Goal: Complete application form: Complete application form

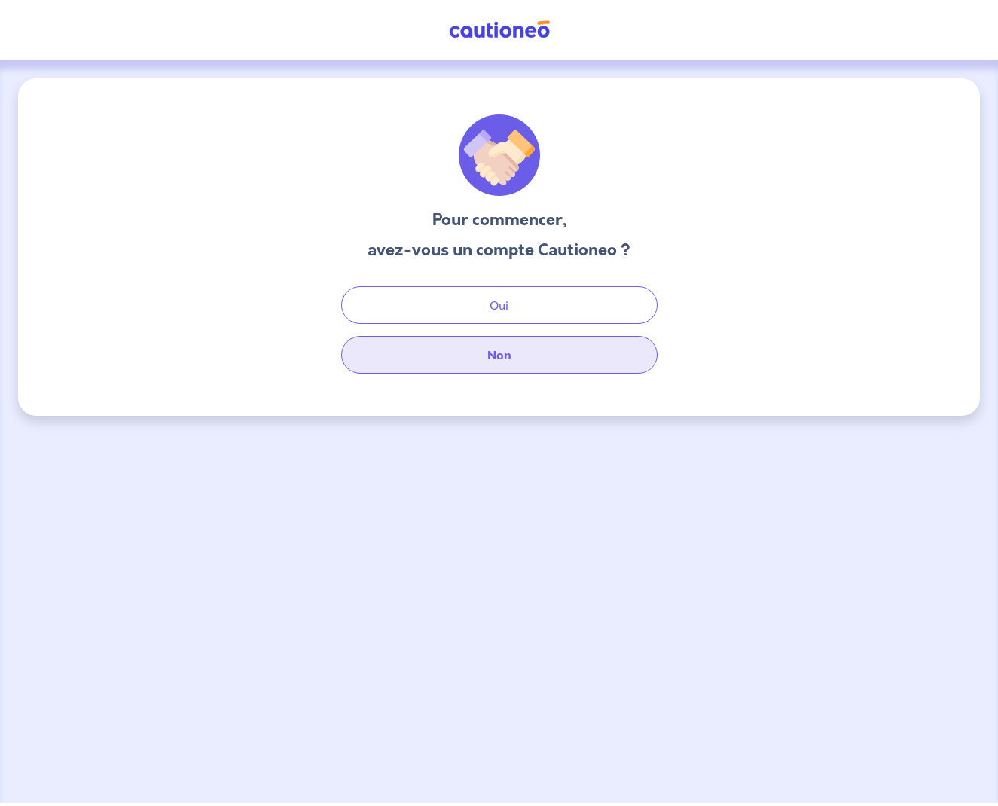
click at [517, 361] on button "Non" at bounding box center [499, 355] width 316 height 38
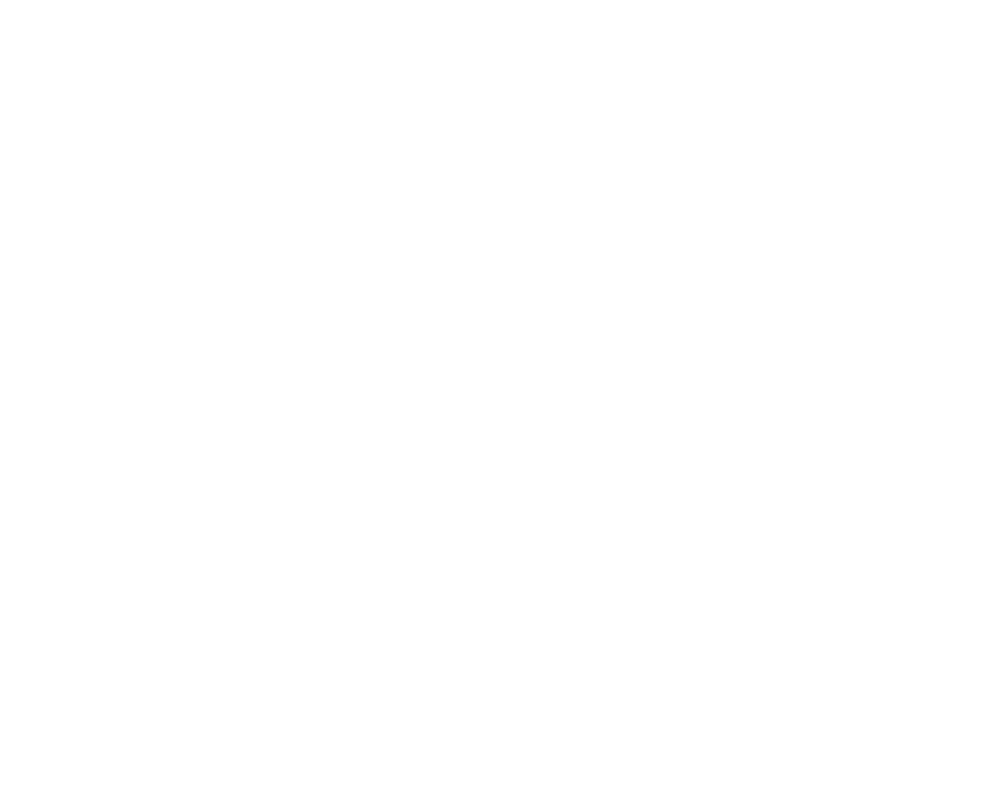
select select "FR"
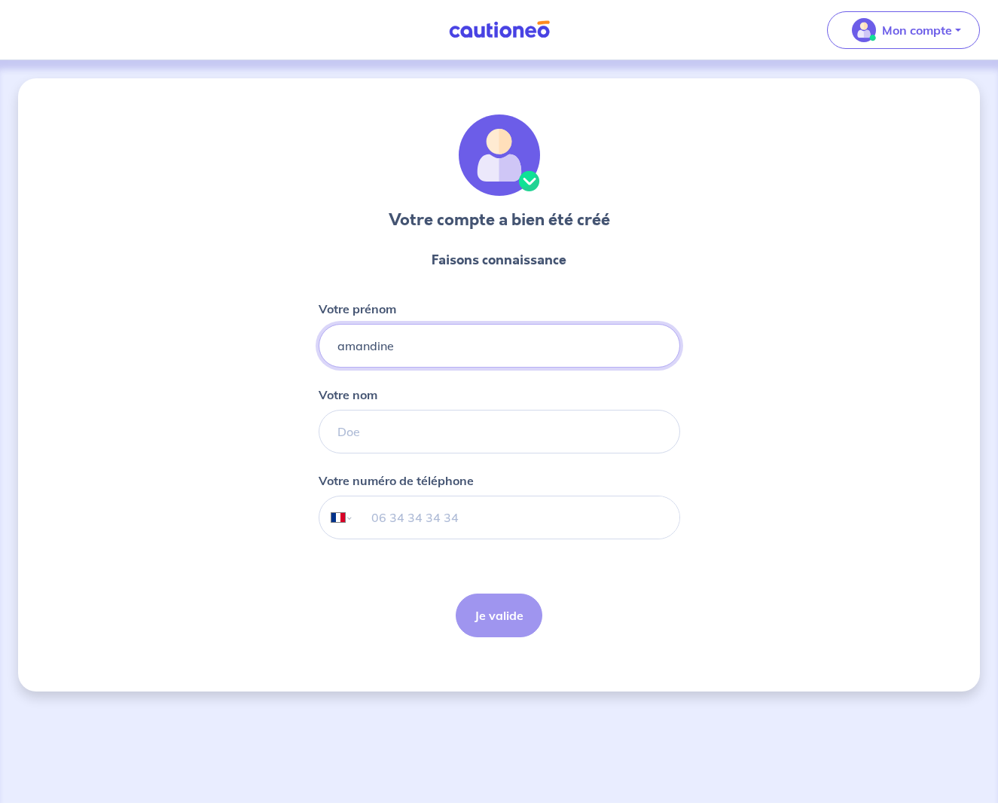
type input "amandine"
type input "dehes"
type input "06 58 68 52 12"
click at [478, 605] on button "Je valide" at bounding box center [499, 616] width 87 height 44
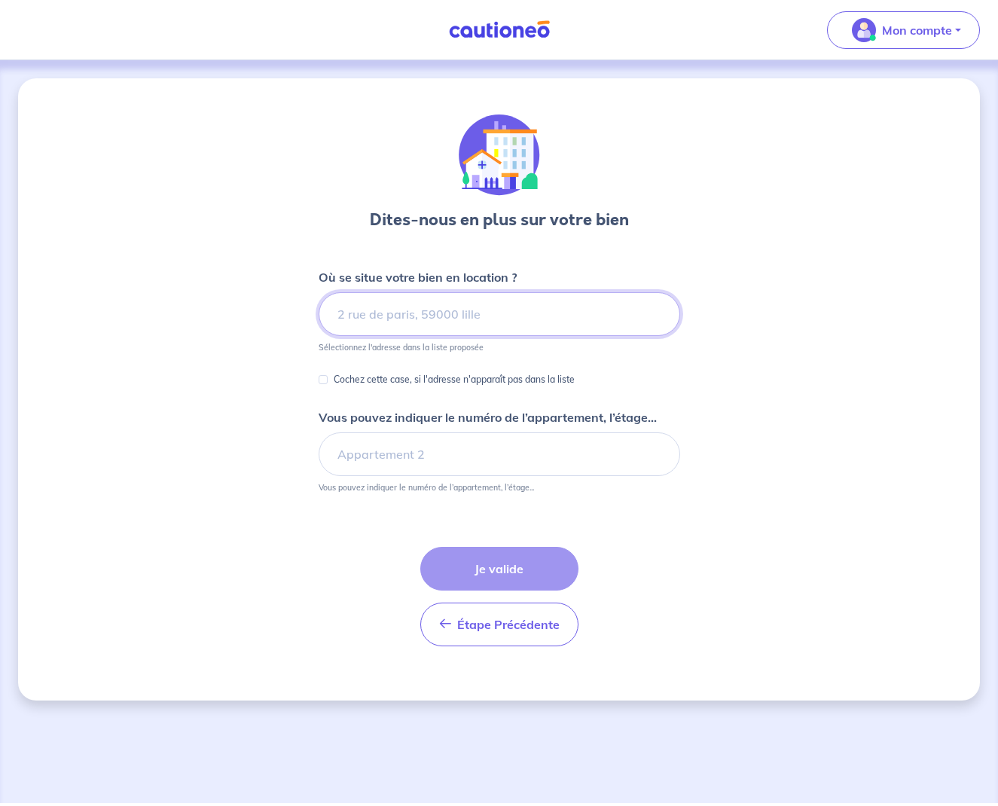
click at [425, 307] on input at bounding box center [500, 314] width 362 height 44
type input "[STREET_ADDRESS][PERSON_NAME]"
type input "a"
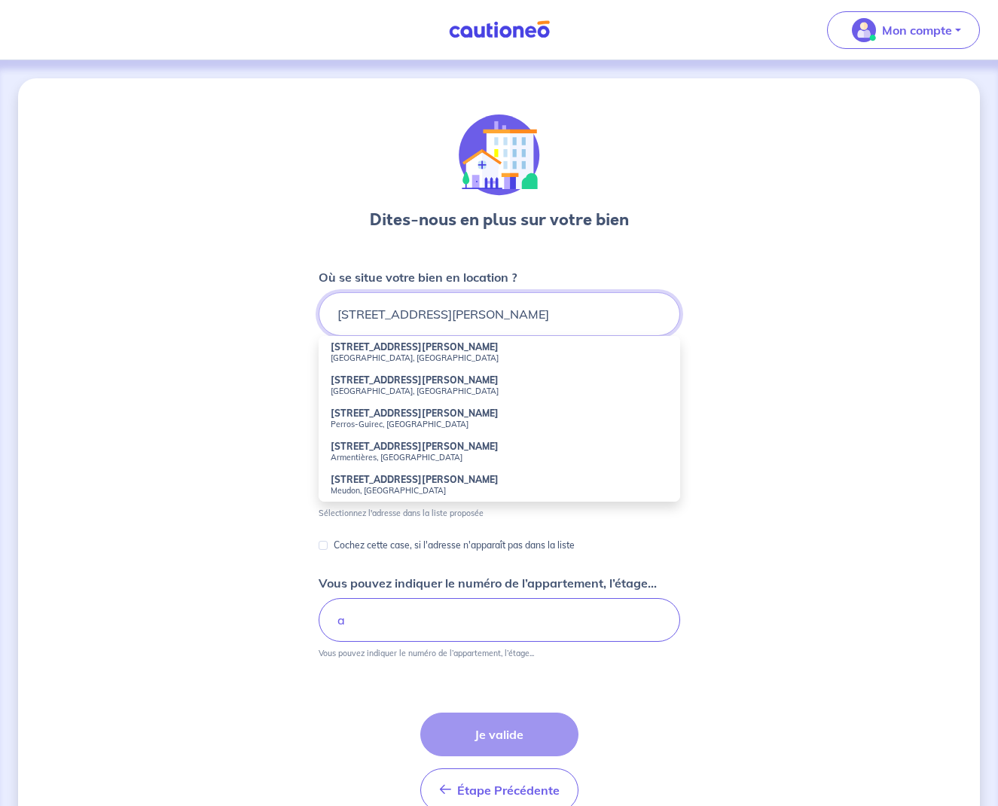
click at [452, 310] on input "[STREET_ADDRESS][PERSON_NAME]" at bounding box center [500, 314] width 362 height 44
click at [398, 382] on strong "[STREET_ADDRESS][PERSON_NAME]" at bounding box center [415, 379] width 168 height 11
type input "[STREET_ADDRESS][PERSON_NAME]"
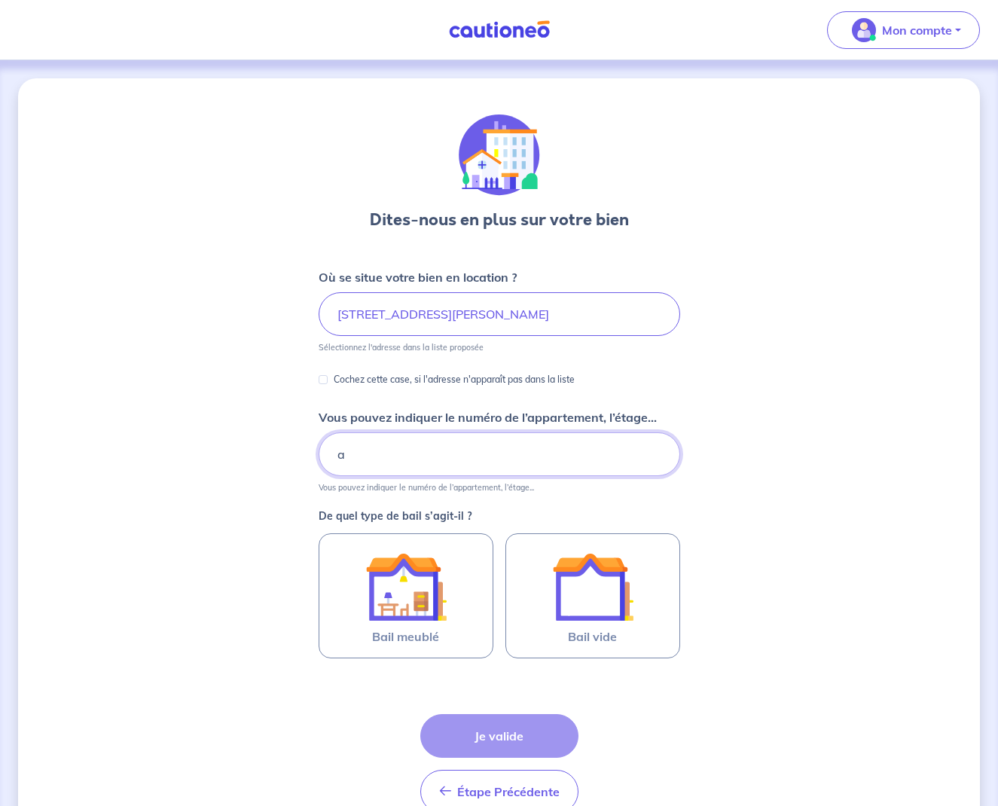
click at [362, 452] on input "a" at bounding box center [500, 454] width 362 height 44
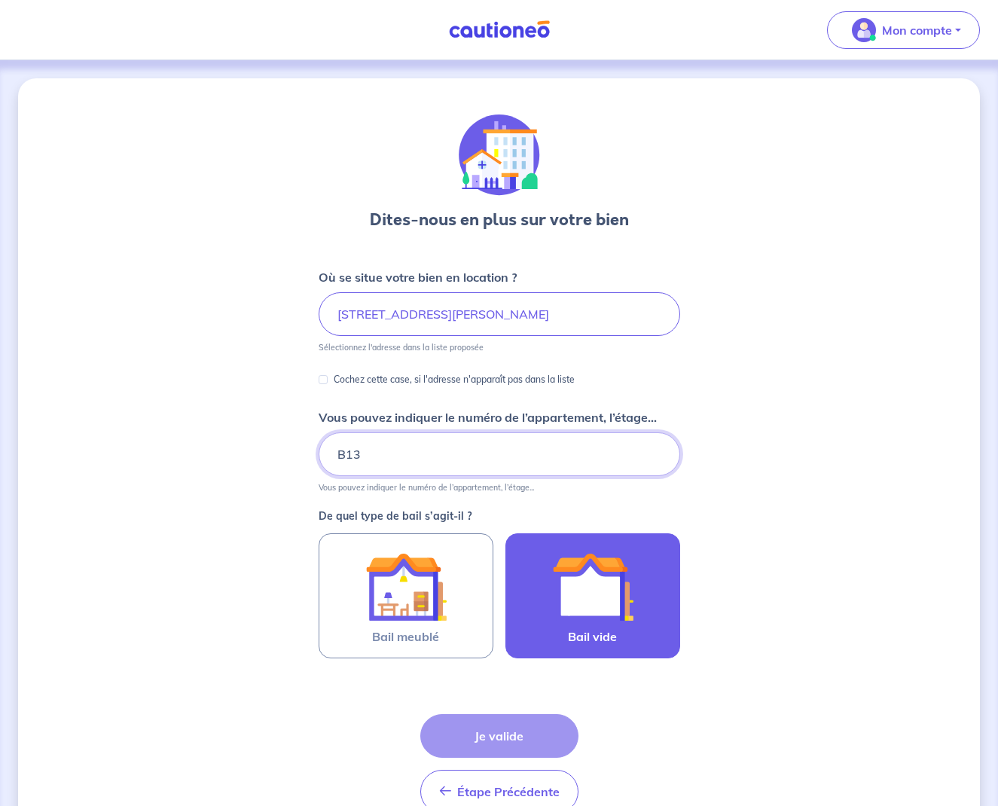
type input "B13"
click at [576, 587] on img at bounding box center [592, 586] width 81 height 81
click at [0, 0] on input "Bail vide" at bounding box center [0, 0] width 0 height 0
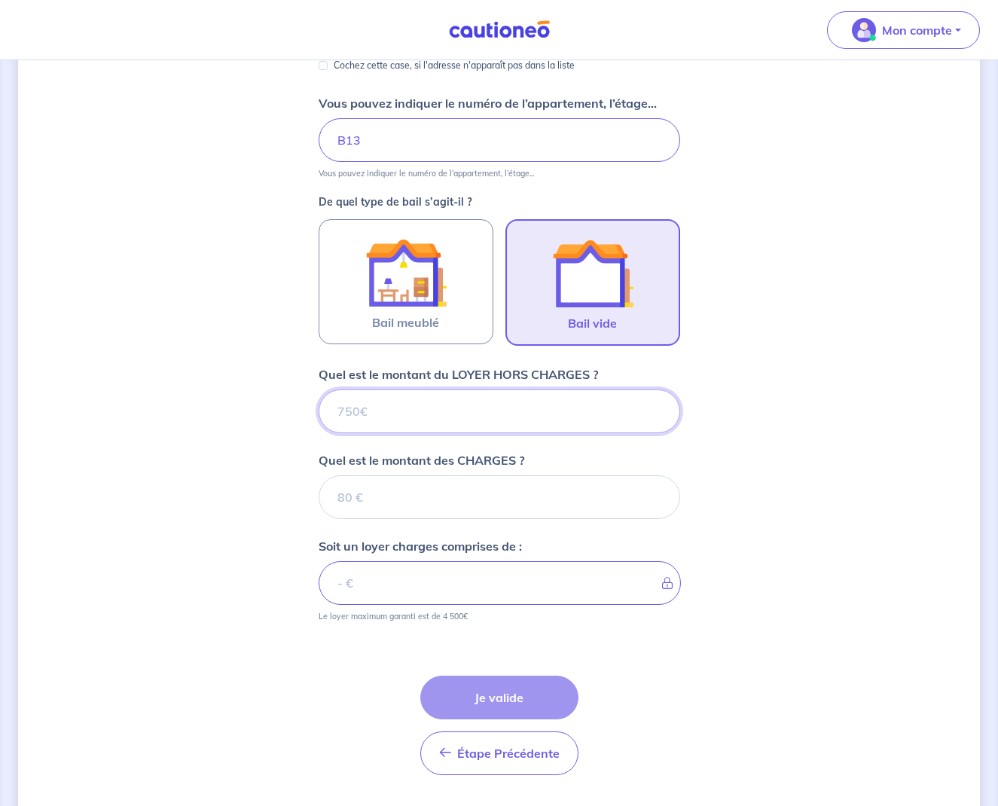
scroll to position [356, 0]
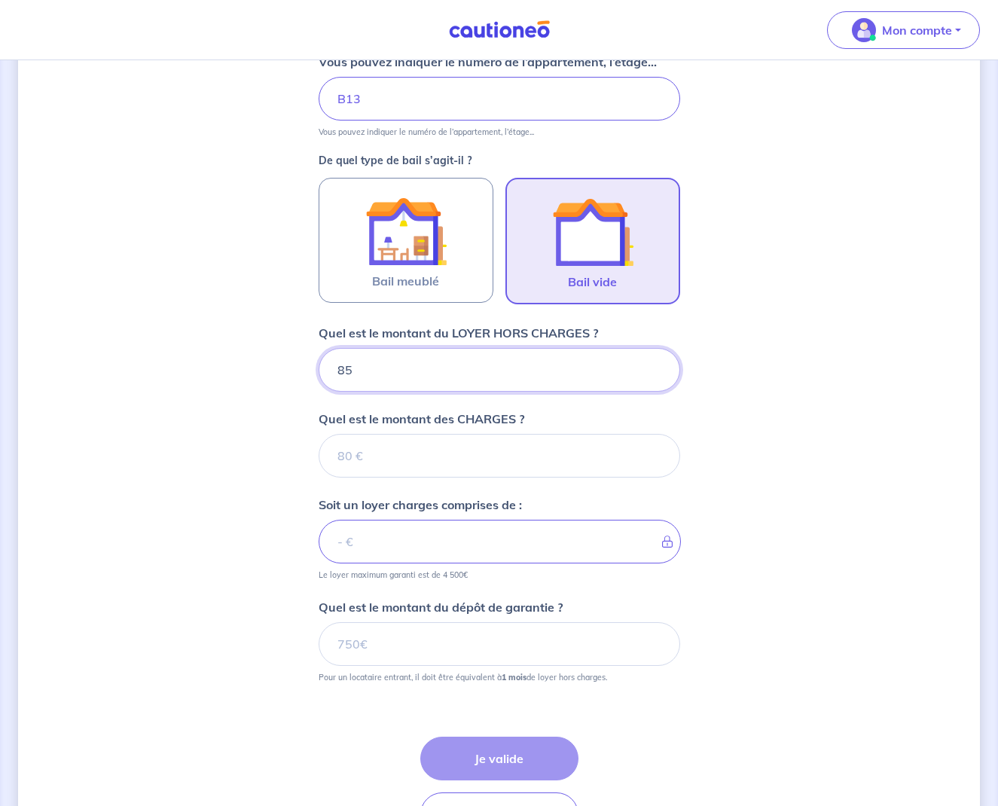
type input "850"
type input "90"
type input "940"
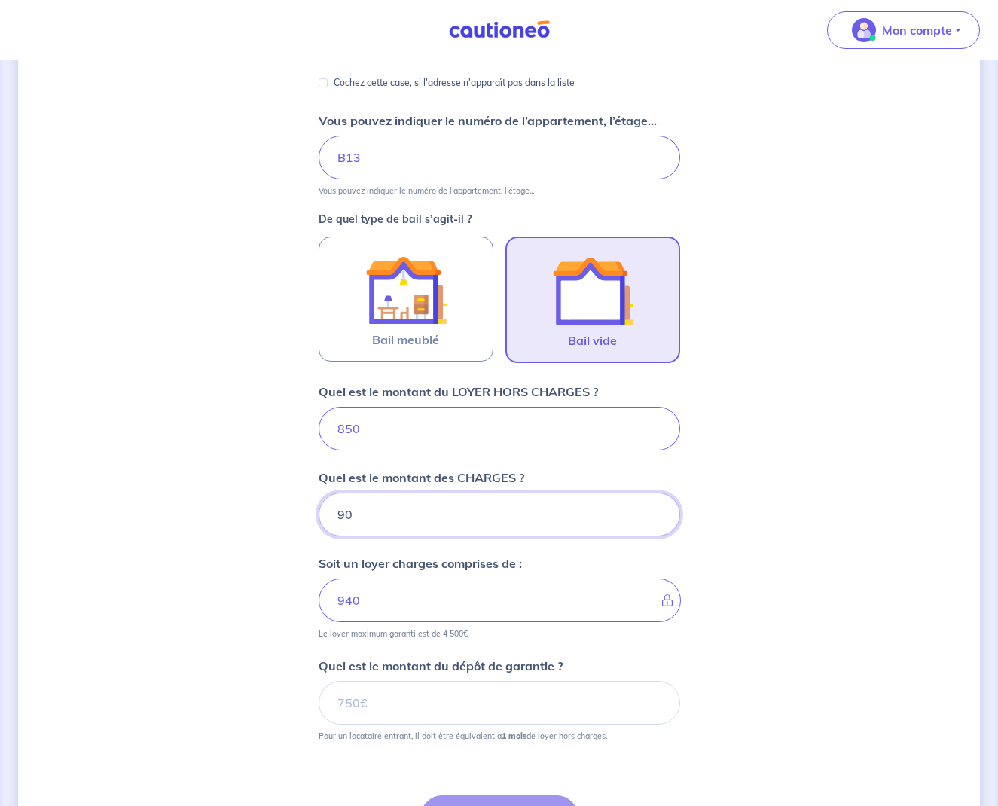
scroll to position [404, 0]
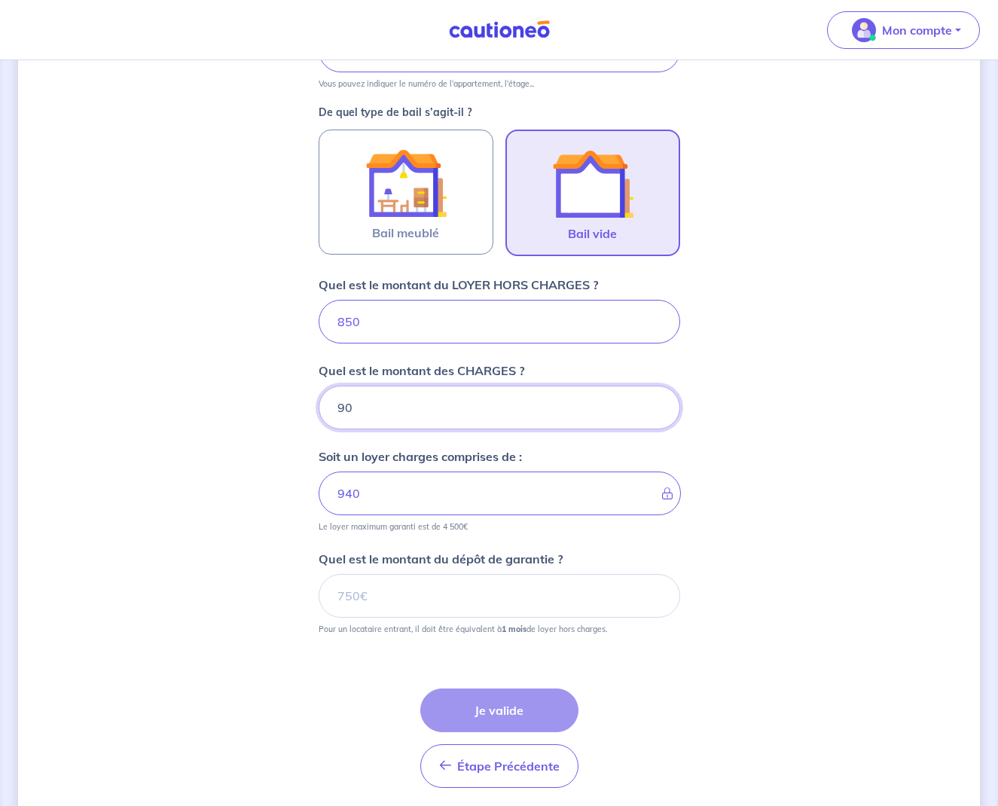
type input "90"
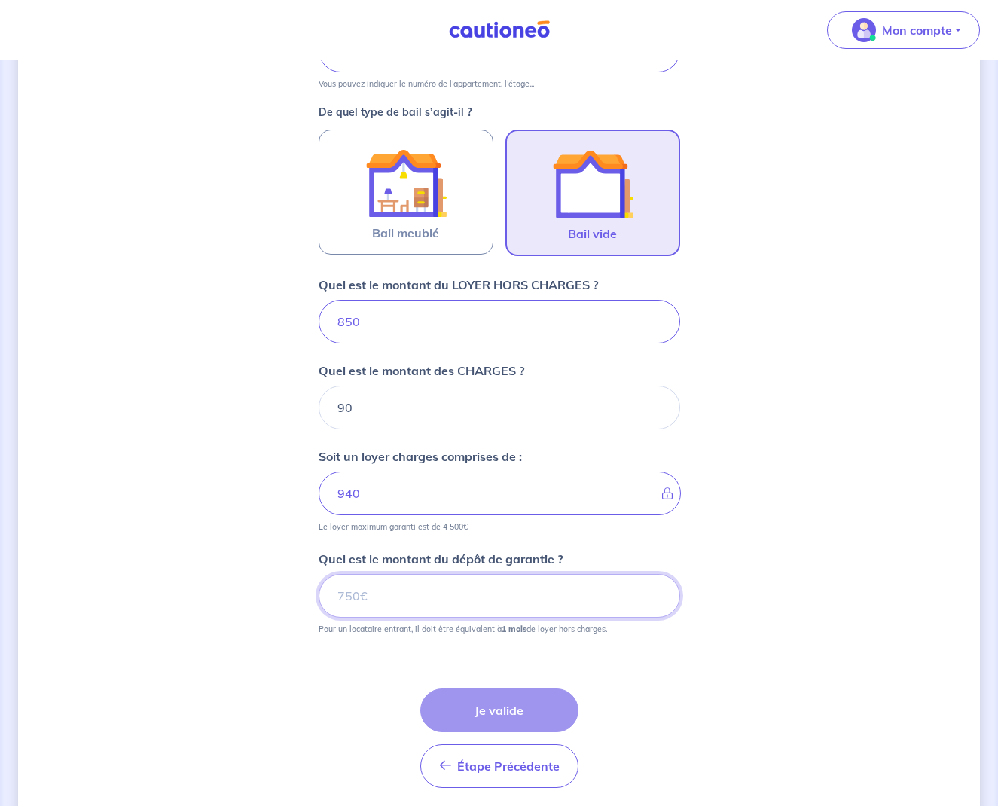
click at [495, 588] on input "Quel est le montant du dépôt de garantie ?" at bounding box center [500, 596] width 362 height 44
click at [361, 593] on input "Quel est le montant du dépôt de garantie ?" at bounding box center [500, 596] width 362 height 44
type input "850"
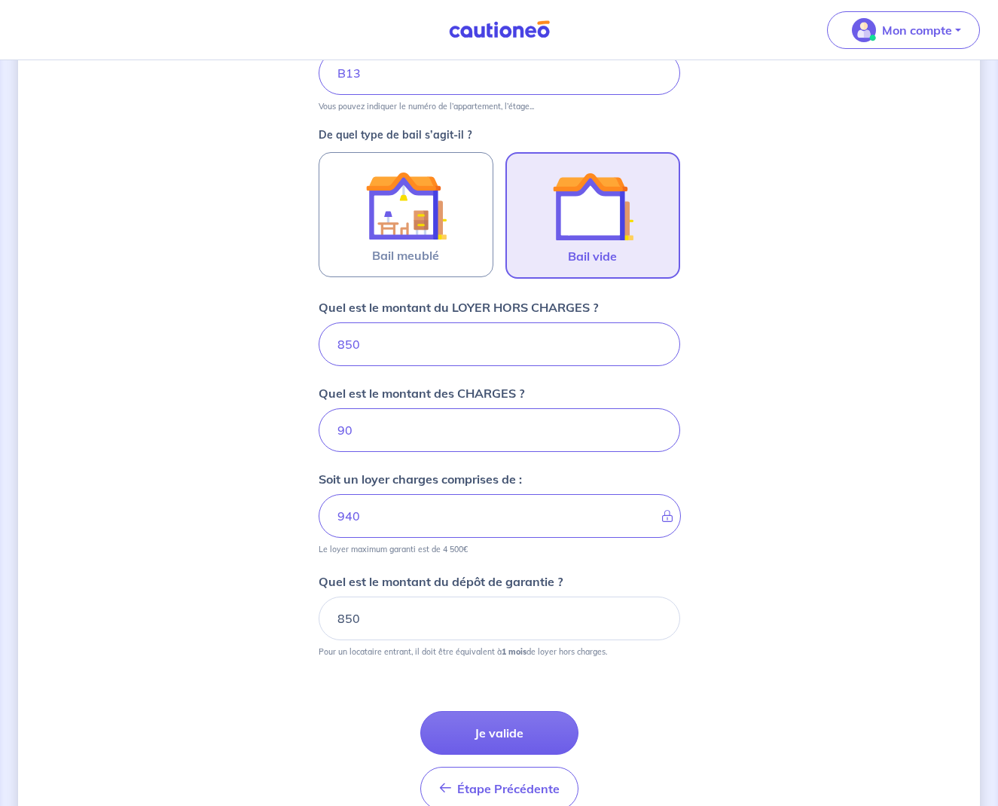
scroll to position [380, 0]
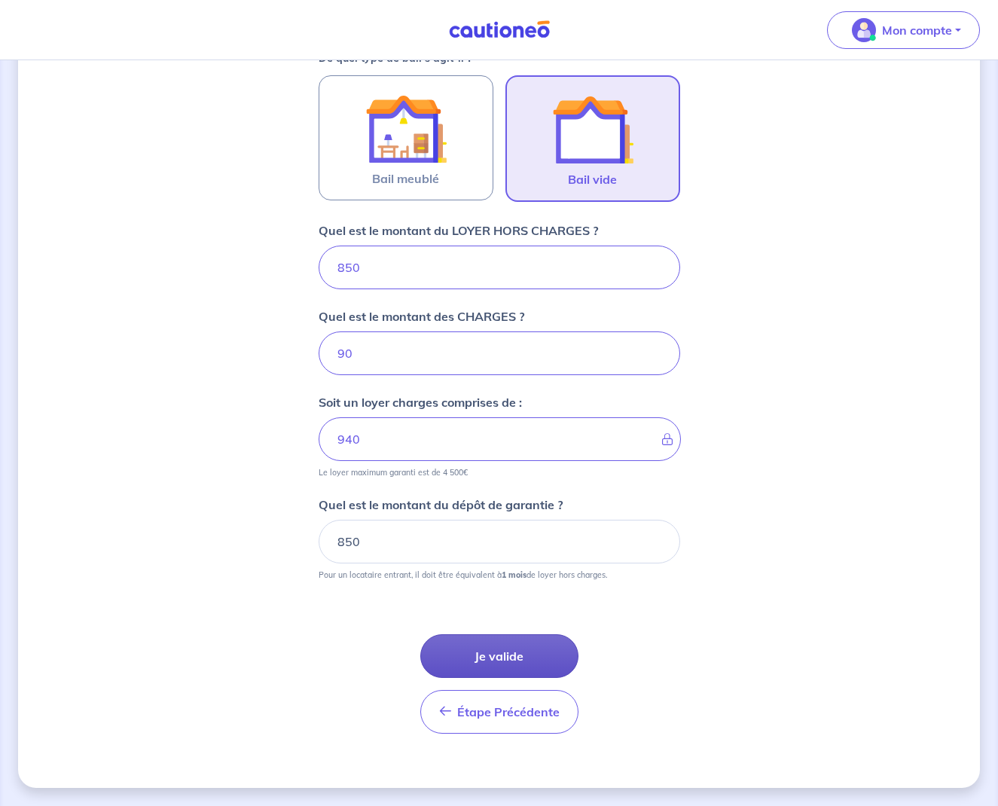
click at [502, 656] on button "Je valide" at bounding box center [499, 656] width 158 height 44
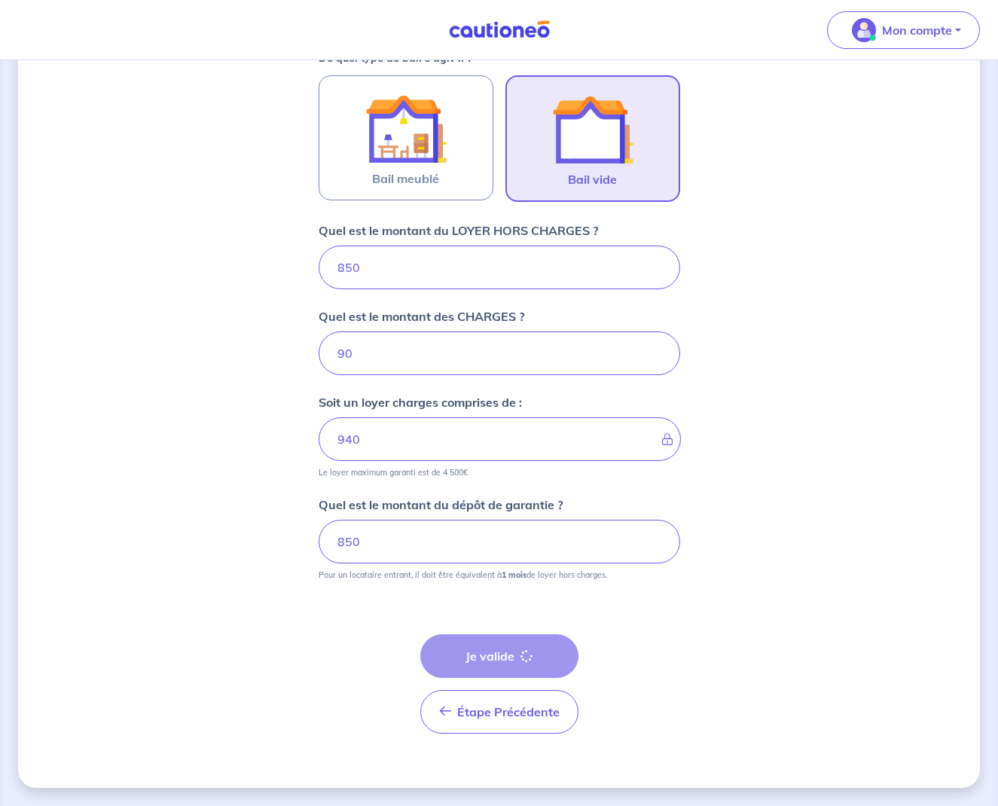
scroll to position [458, 0]
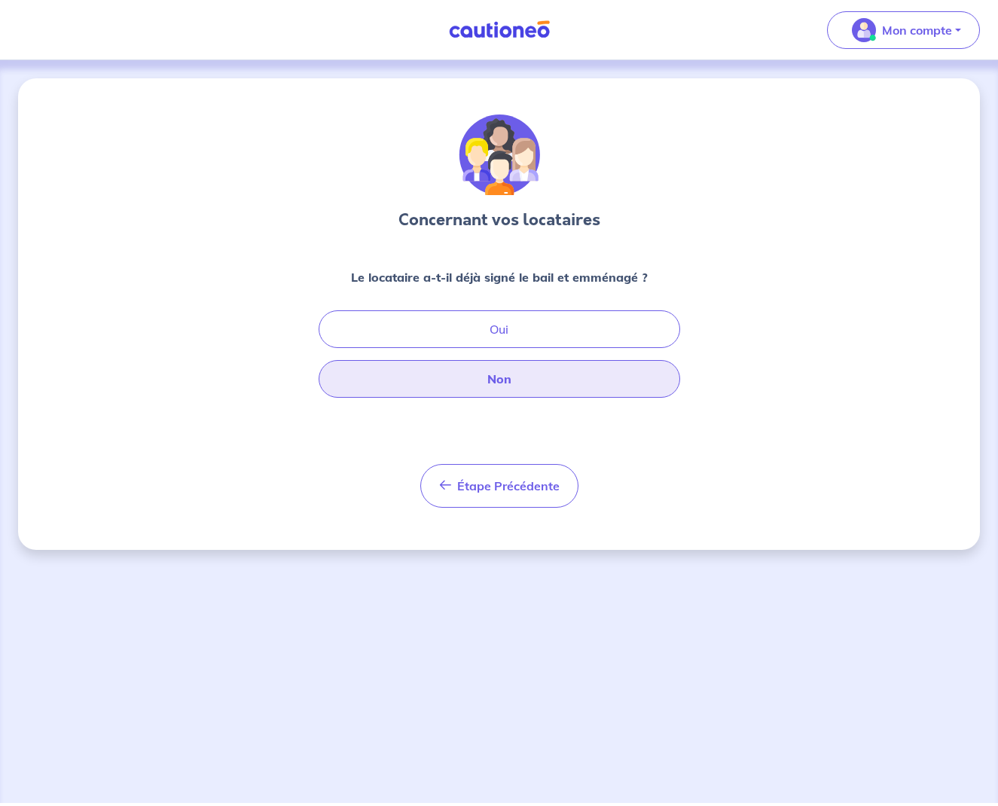
click at [531, 372] on button "Non" at bounding box center [500, 379] width 362 height 38
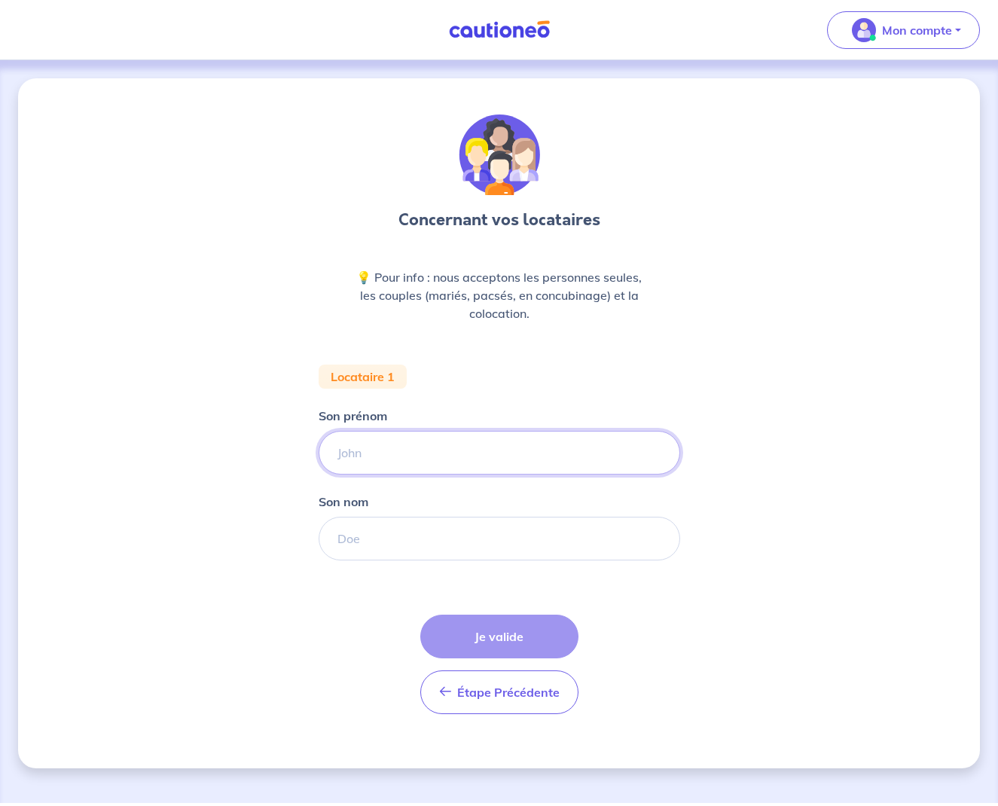
click at [503, 447] on input "Son prénom" at bounding box center [500, 453] width 362 height 44
type input "a"
type input "fr"
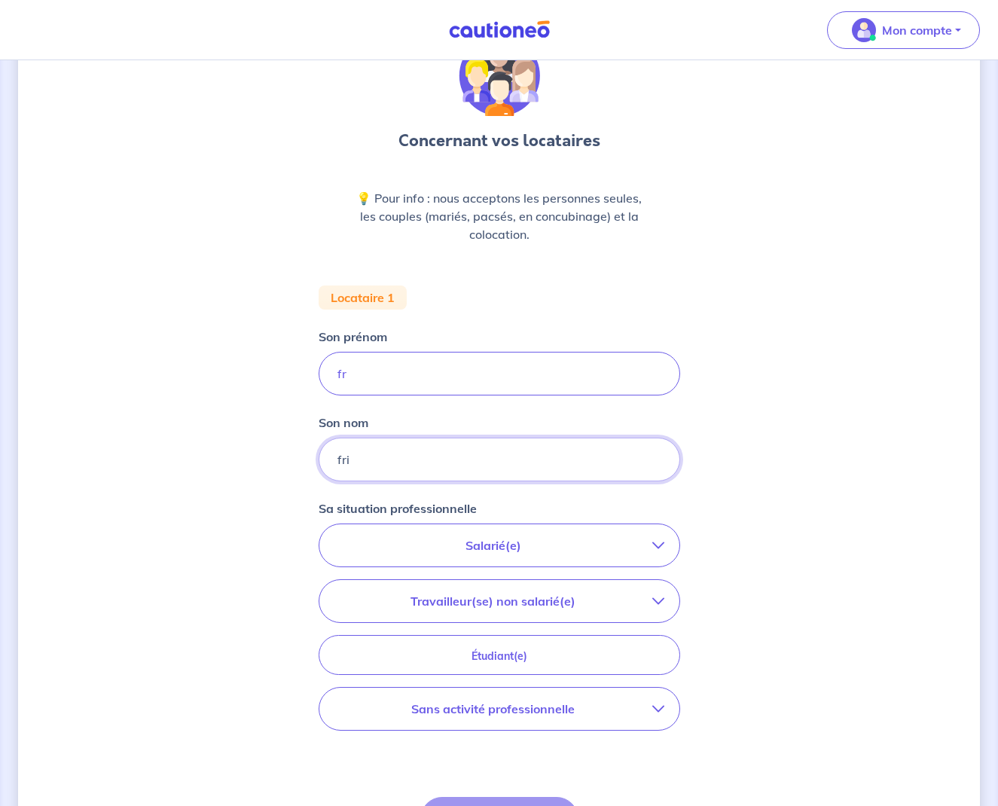
scroll to position [132, 0]
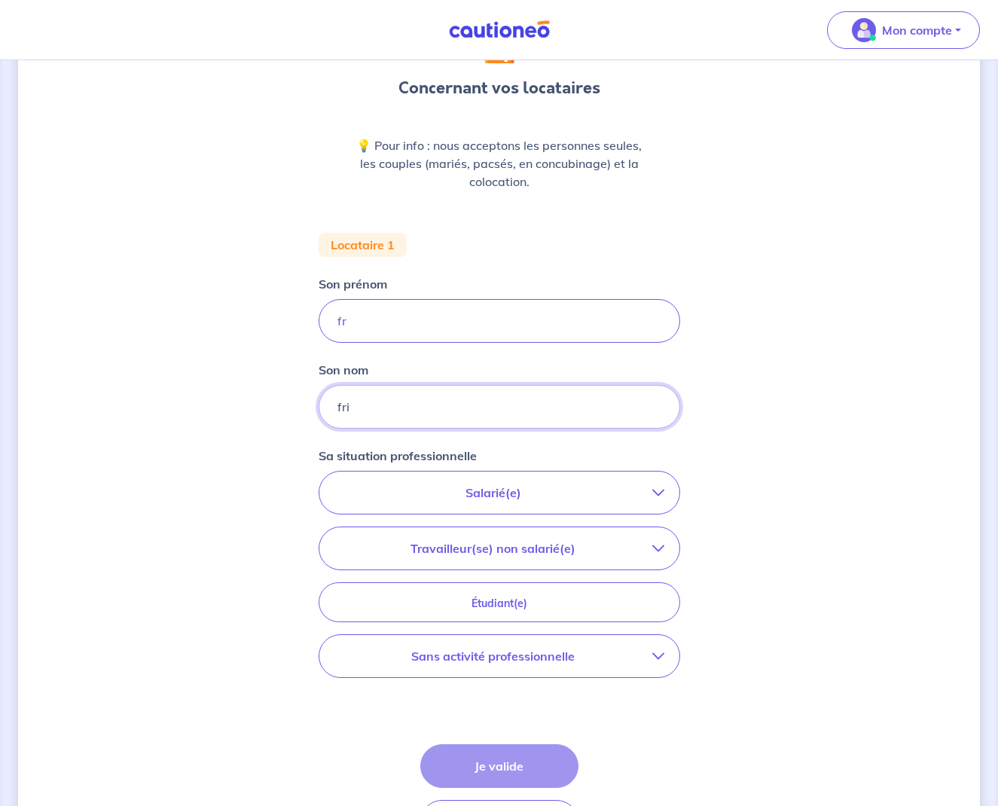
type input "fri"
click at [516, 476] on button "Salarié(e)" at bounding box center [499, 493] width 360 height 42
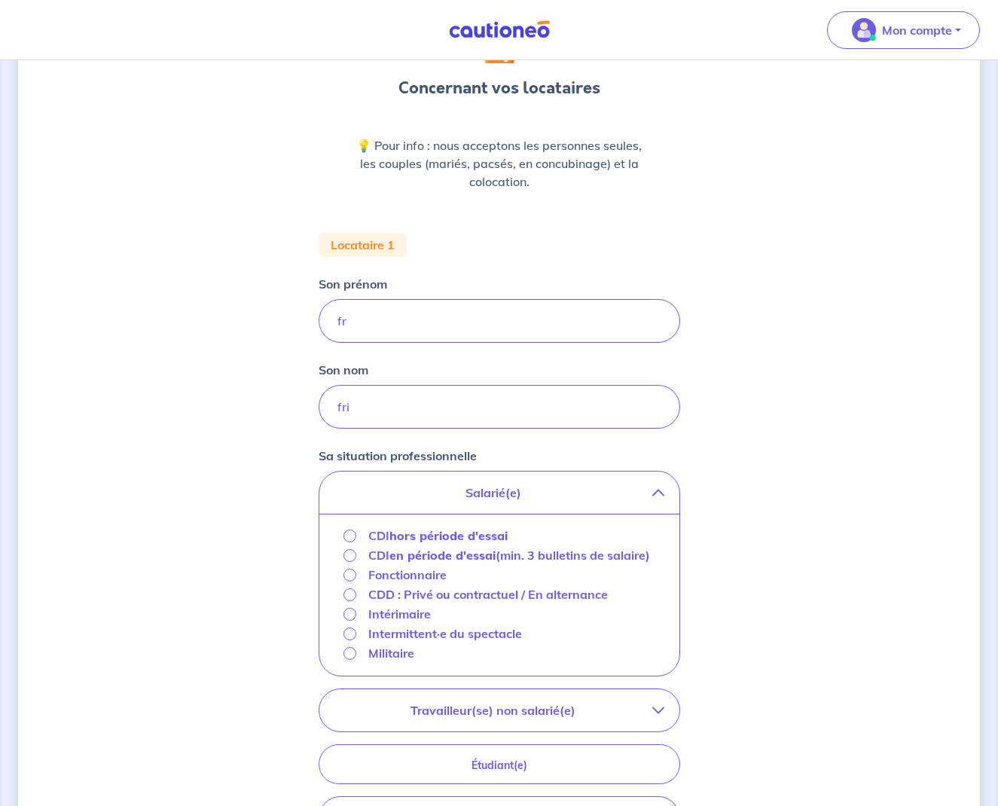
click at [414, 534] on strong "hors période d'essai" at bounding box center [448, 535] width 118 height 15
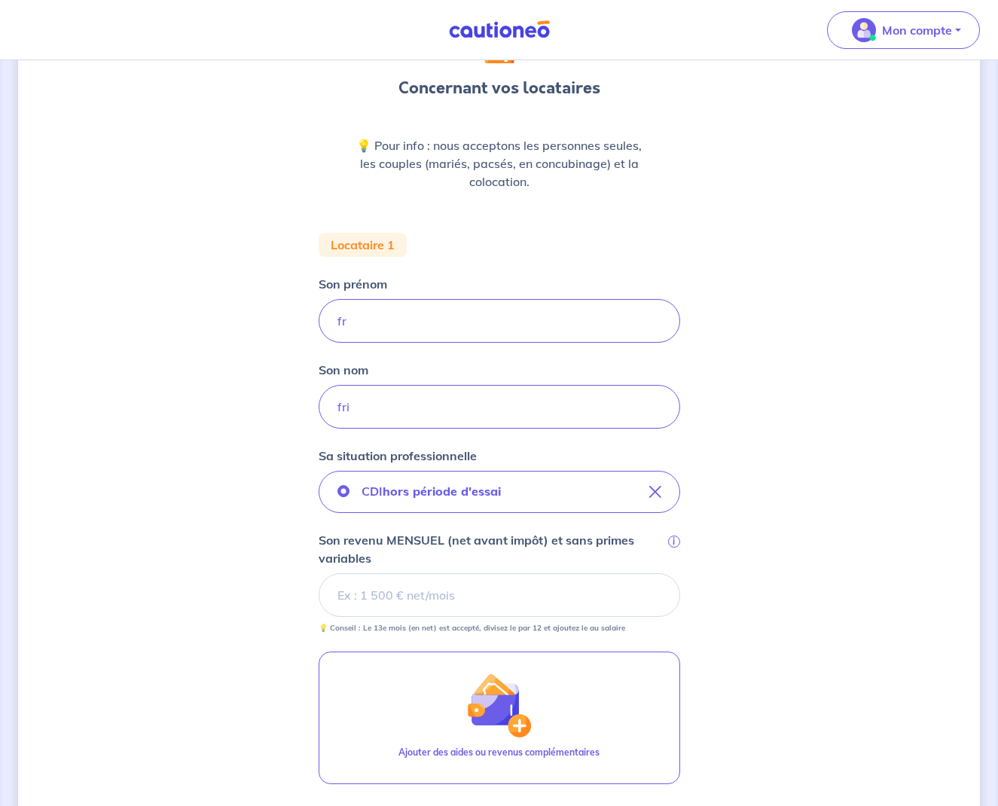
scroll to position [185, 0]
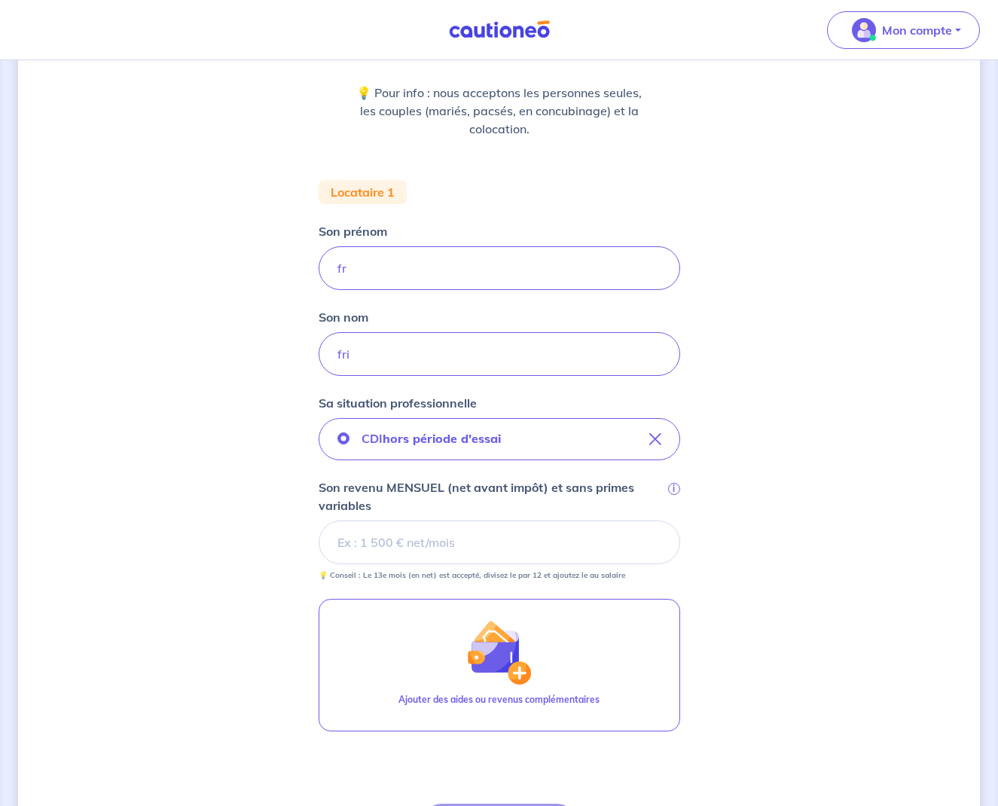
click at [417, 536] on input "Son revenu MENSUEL (net avant impôt) et sans primes variables i" at bounding box center [500, 542] width 362 height 44
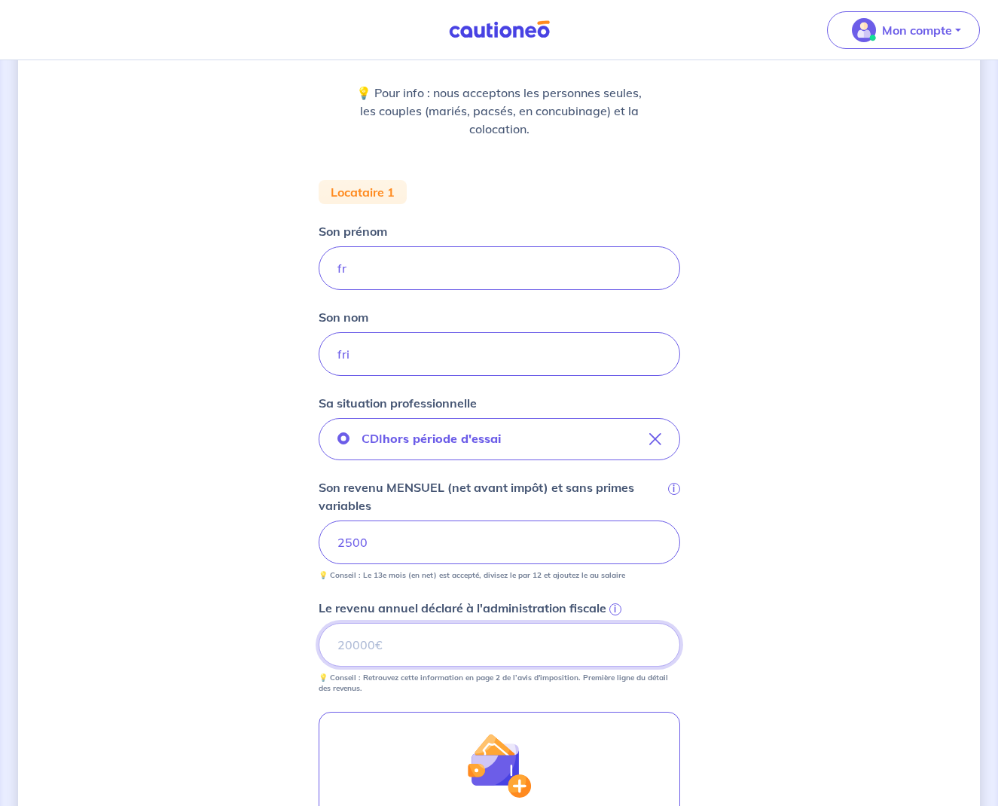
click at [475, 649] on input "Le revenu annuel déclaré à l'administration fiscale i" at bounding box center [500, 645] width 362 height 44
click at [613, 609] on span "i" at bounding box center [615, 609] width 12 height 12
click at [613, 623] on input "Le revenu annuel déclaré à l'administration fiscale i" at bounding box center [500, 645] width 362 height 44
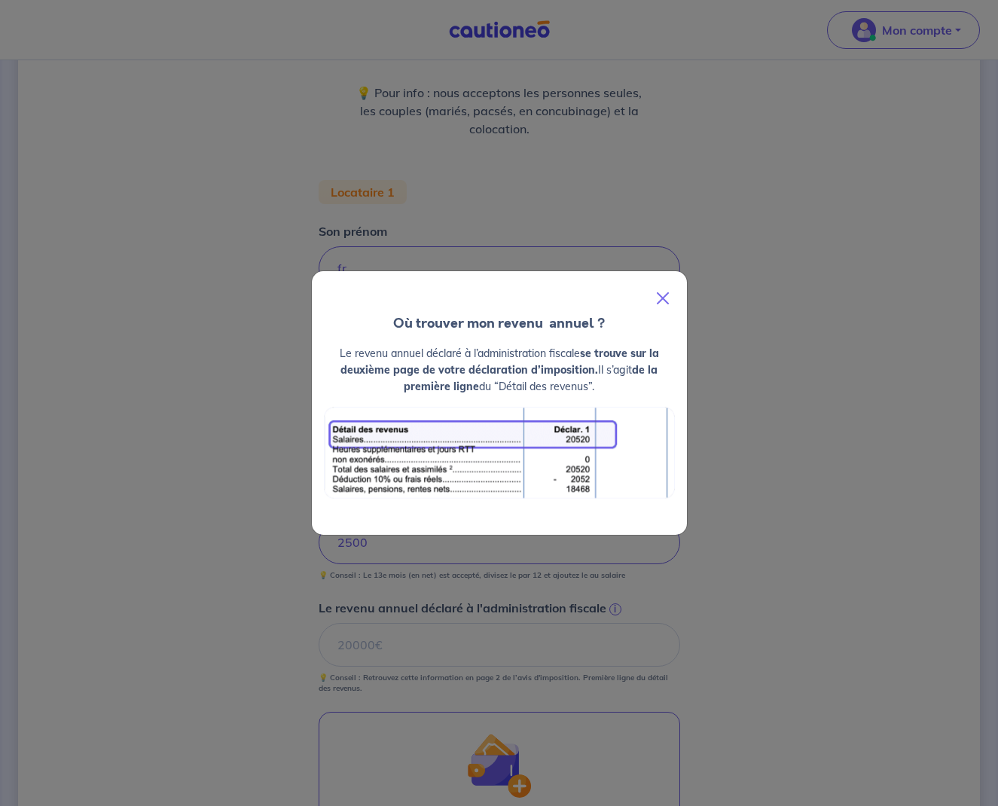
click at [665, 298] on button "Close" at bounding box center [663, 298] width 36 height 42
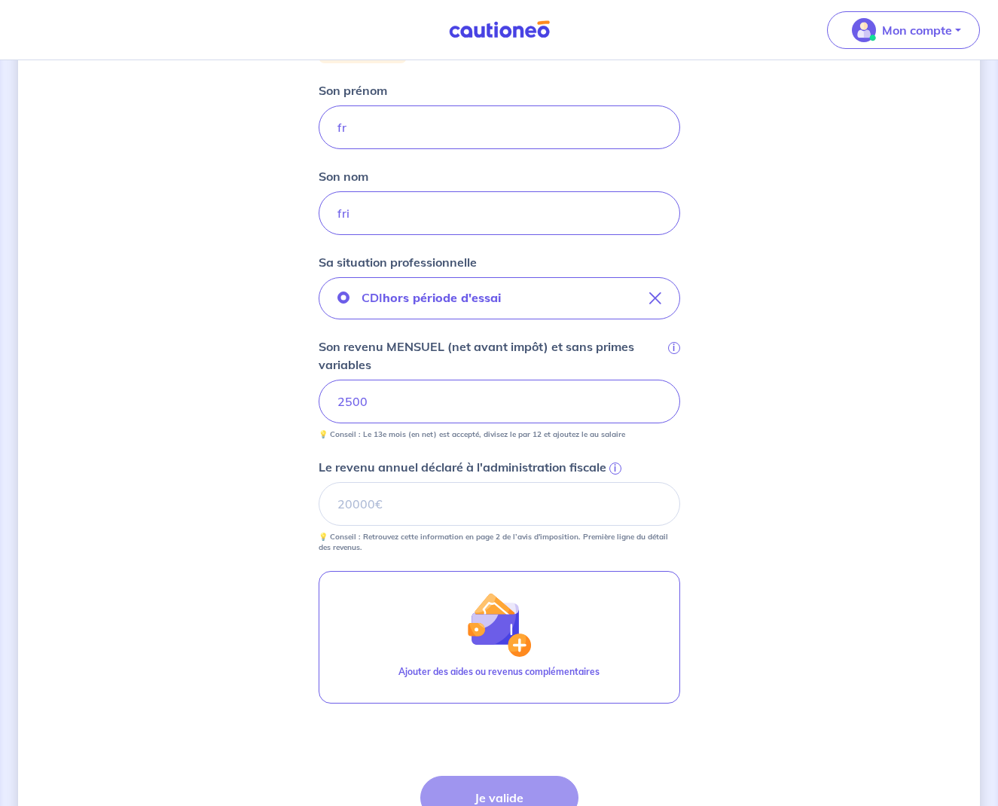
scroll to position [467, 0]
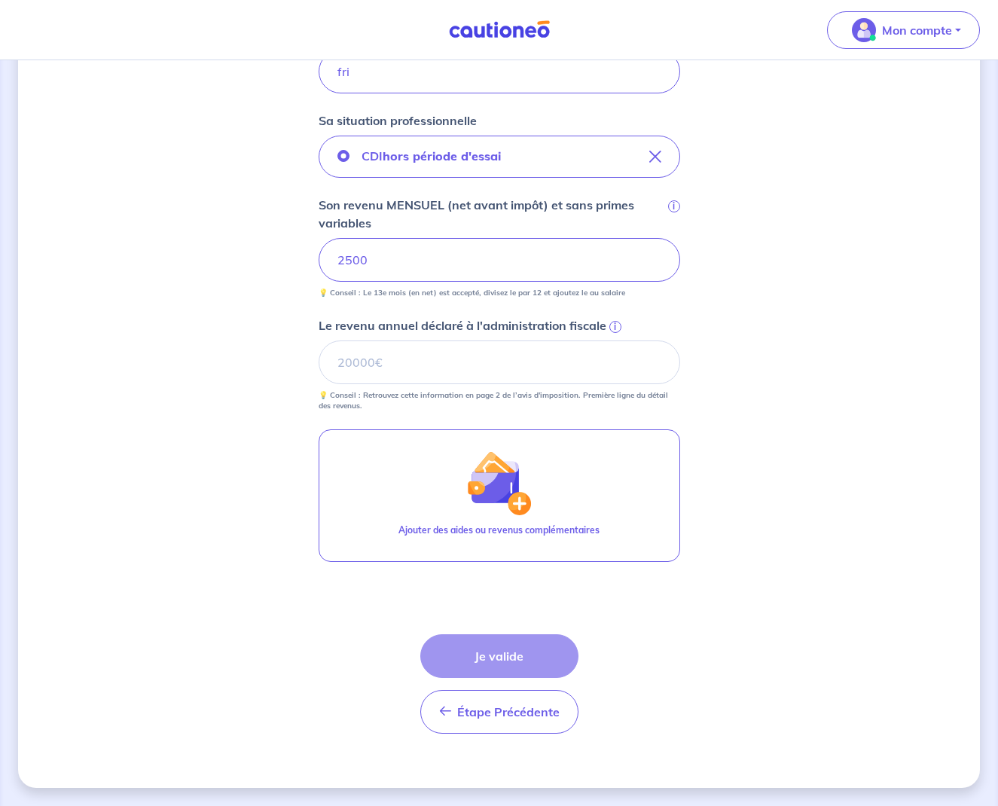
click at [500, 640] on div "Étape Précédente Précédent Je valide Je valide" at bounding box center [499, 683] width 158 height 99
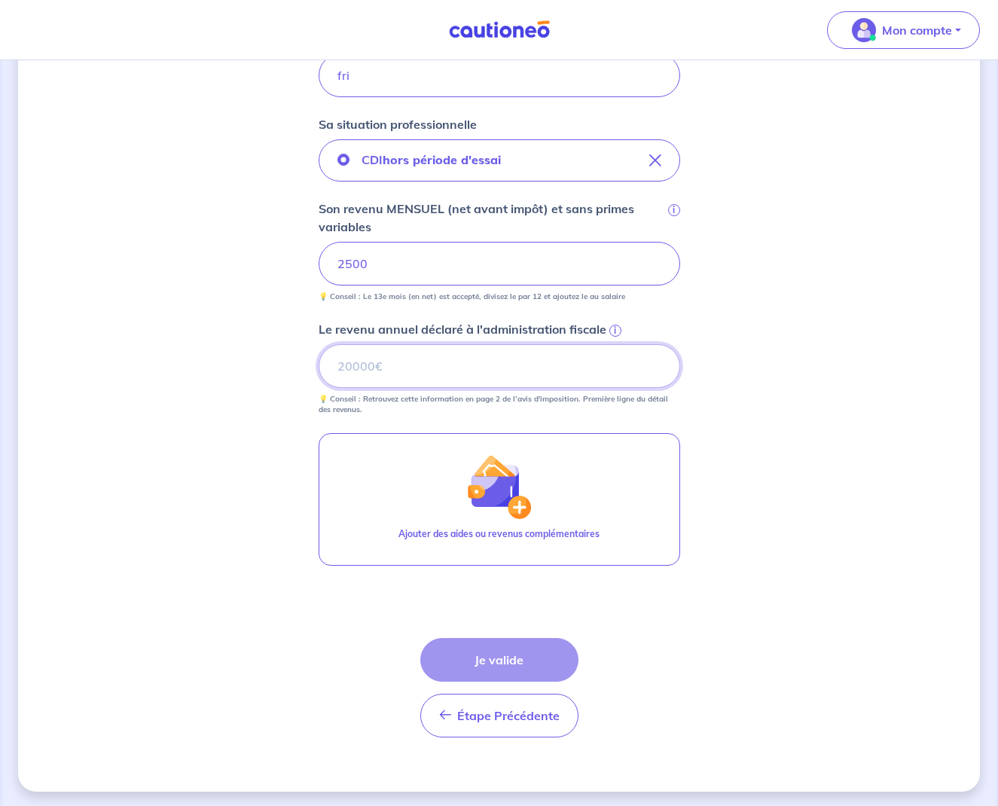
click at [388, 377] on input "Le revenu annuel déclaré à l'administration fiscale i" at bounding box center [500, 366] width 362 height 44
click at [614, 330] on span "i" at bounding box center [615, 331] width 12 height 12
click at [614, 344] on input "Le revenu annuel déclaré à l'administration fiscale i" at bounding box center [500, 366] width 362 height 44
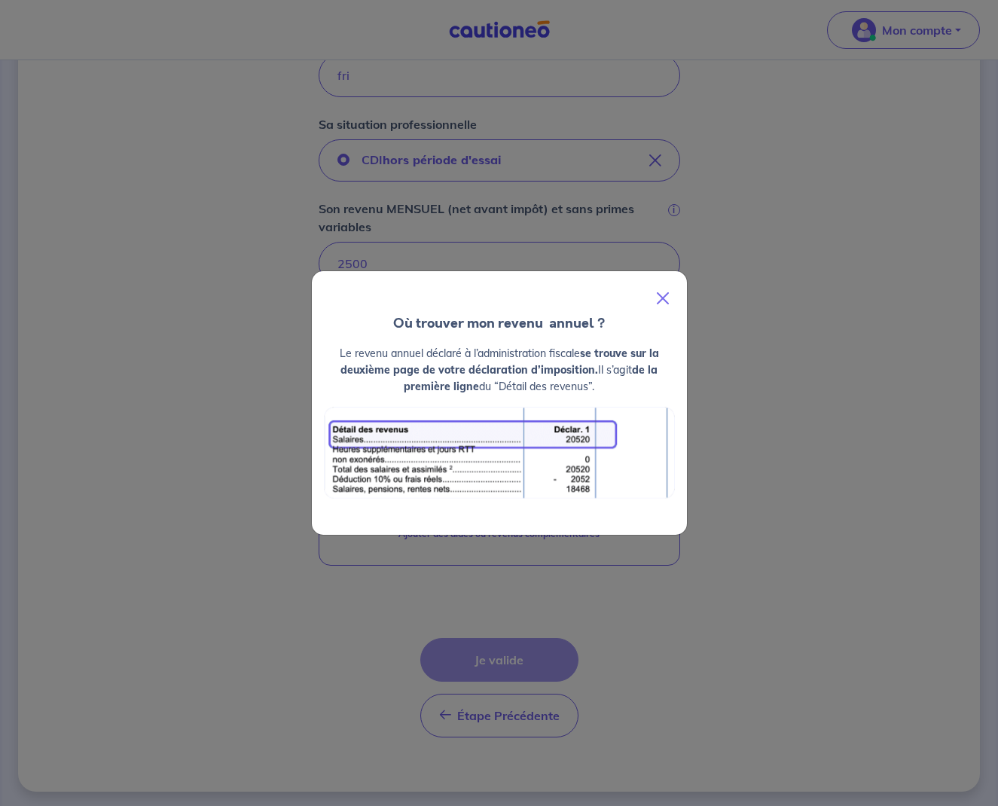
click at [666, 291] on button "Close" at bounding box center [663, 298] width 36 height 42
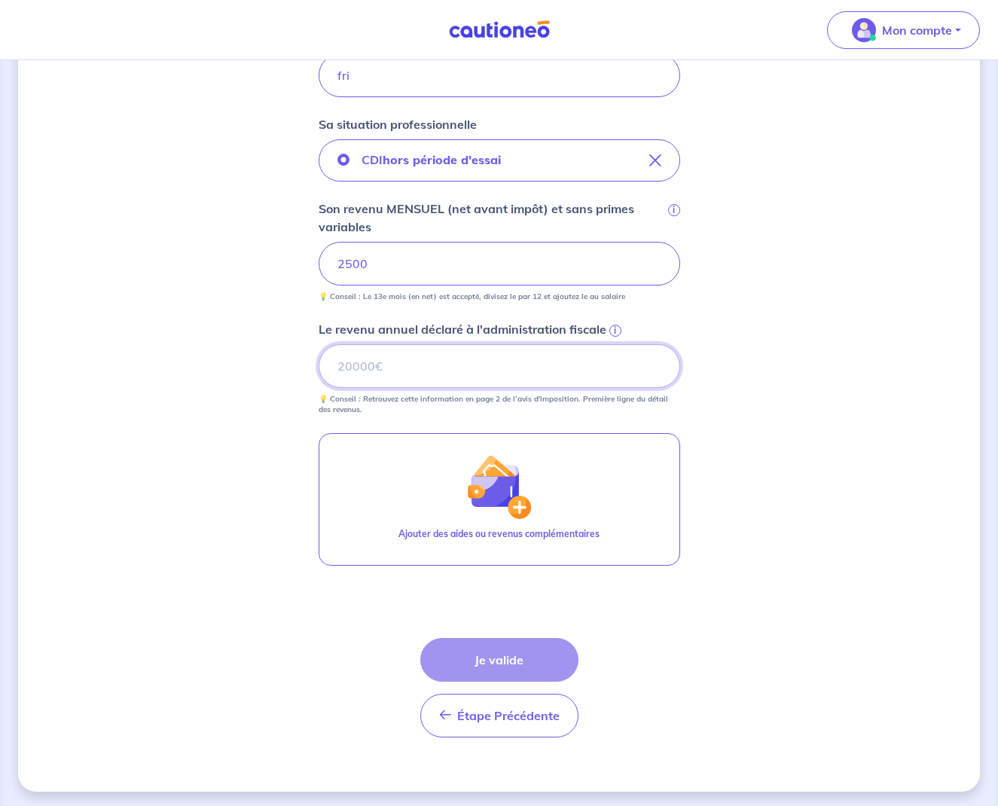
click at [414, 365] on input "Le revenu annuel déclaré à l'administration fiscale i" at bounding box center [500, 366] width 362 height 44
type input "25000"
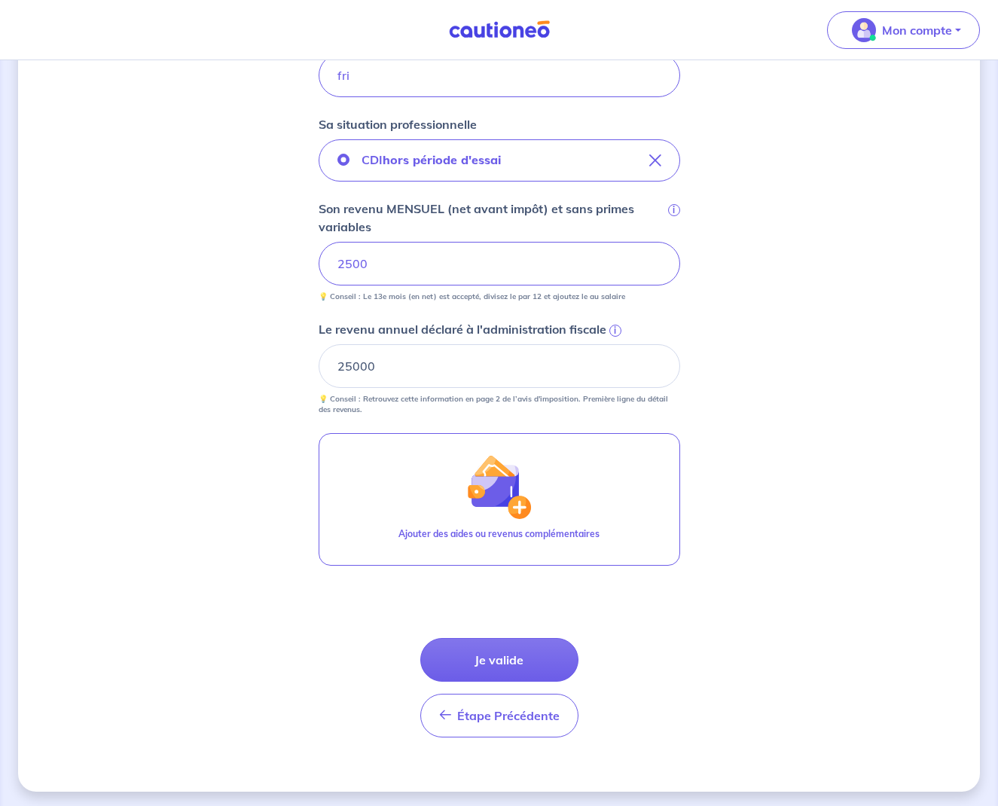
drag, startPoint x: 718, startPoint y: 548, endPoint x: 721, endPoint y: 574, distance: 26.5
click at [718, 548] on div "Concernant vos locataires 💡 Pour info : nous acceptons les personnes seules, le…" at bounding box center [499, 203] width 962 height 1177
click at [478, 665] on button "Je valide" at bounding box center [499, 660] width 158 height 44
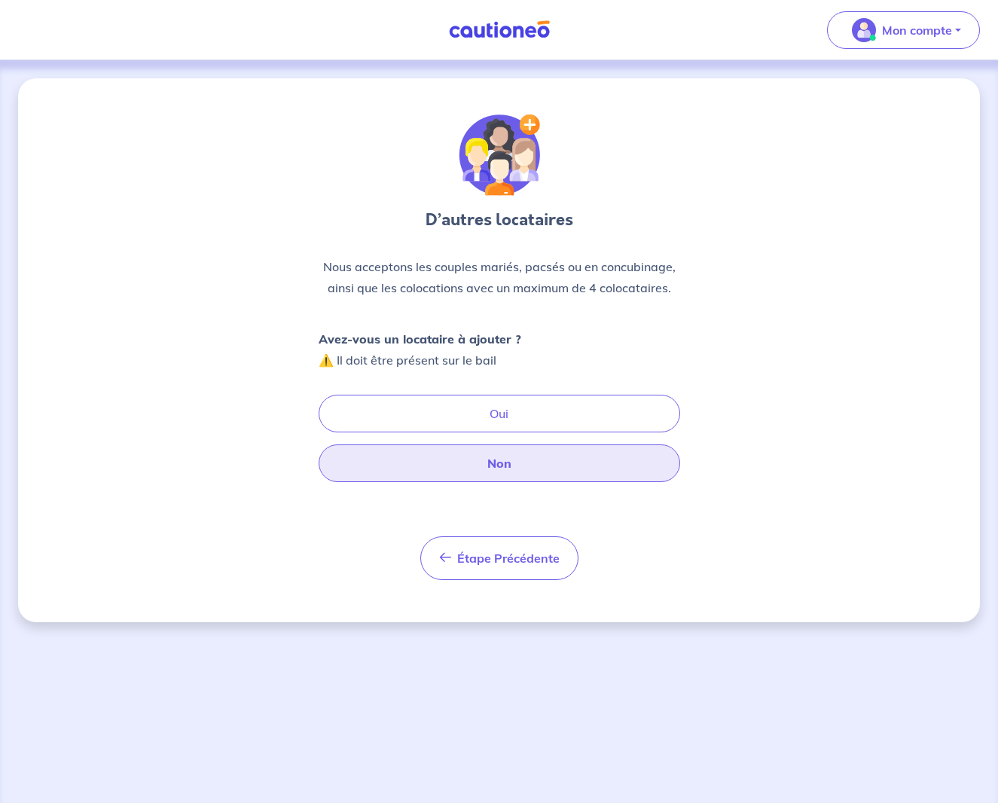
click at [511, 459] on button "Non" at bounding box center [500, 463] width 362 height 38
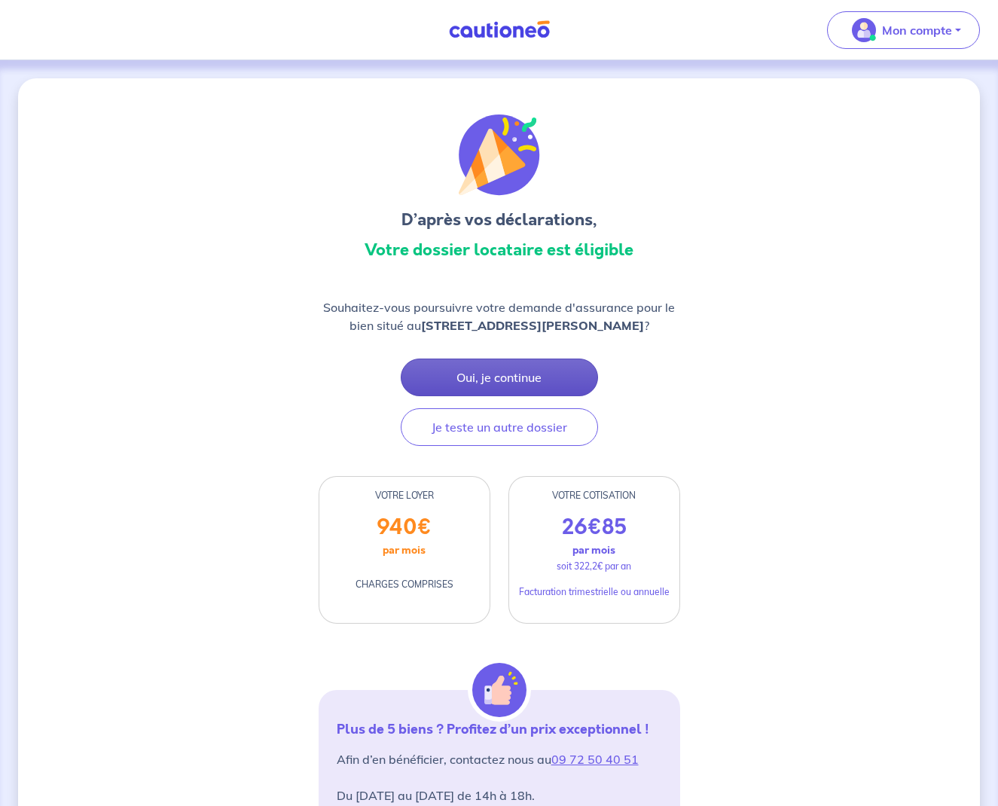
click at [499, 379] on button "Oui, je continue" at bounding box center [499, 378] width 197 height 38
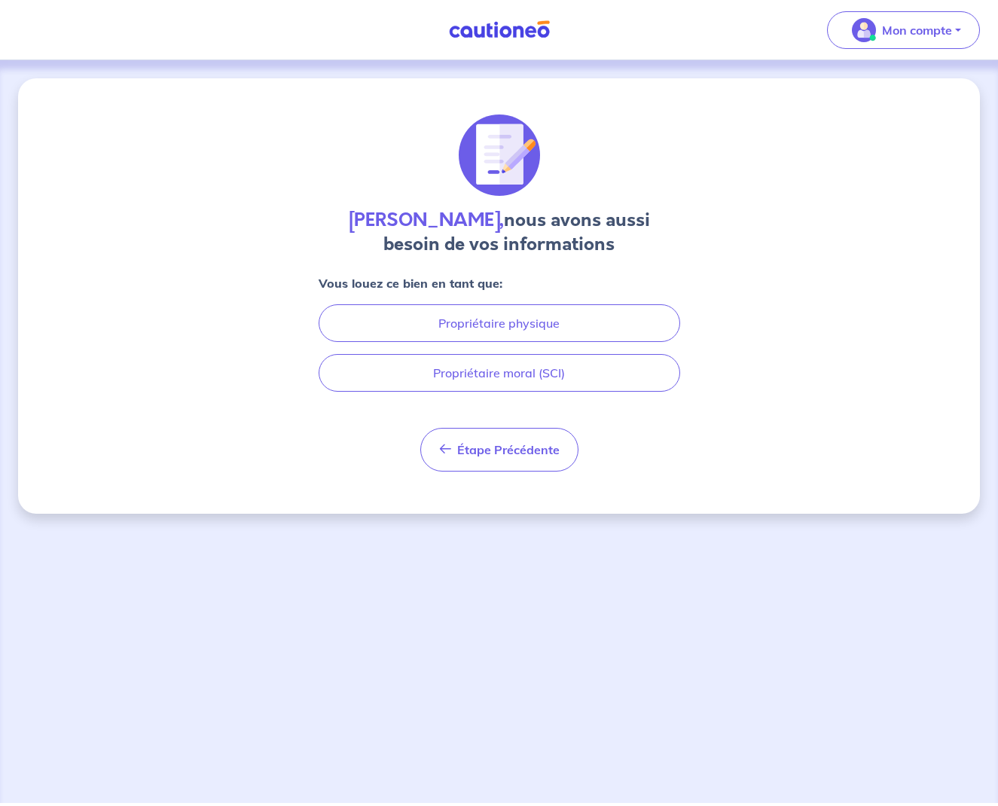
click at [499, 379] on button "Propriétaire moral (SCI)" at bounding box center [500, 373] width 362 height 38
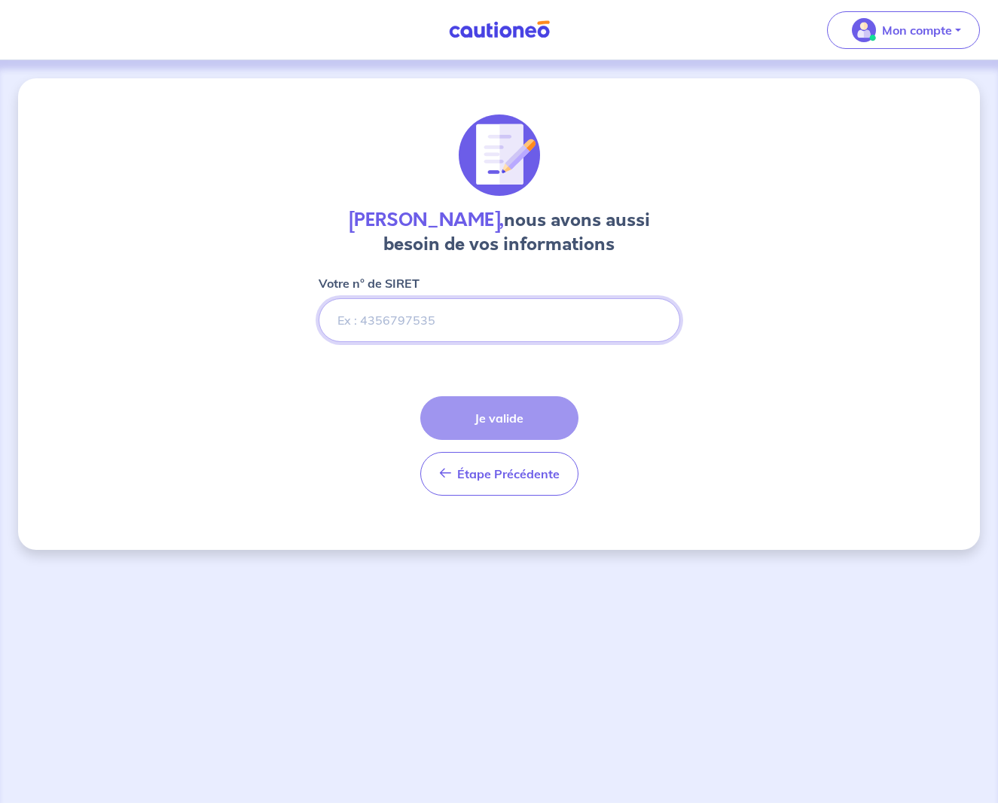
click at [485, 331] on input "Votre n° de SIRET" at bounding box center [500, 320] width 362 height 44
paste input "42499847400011"
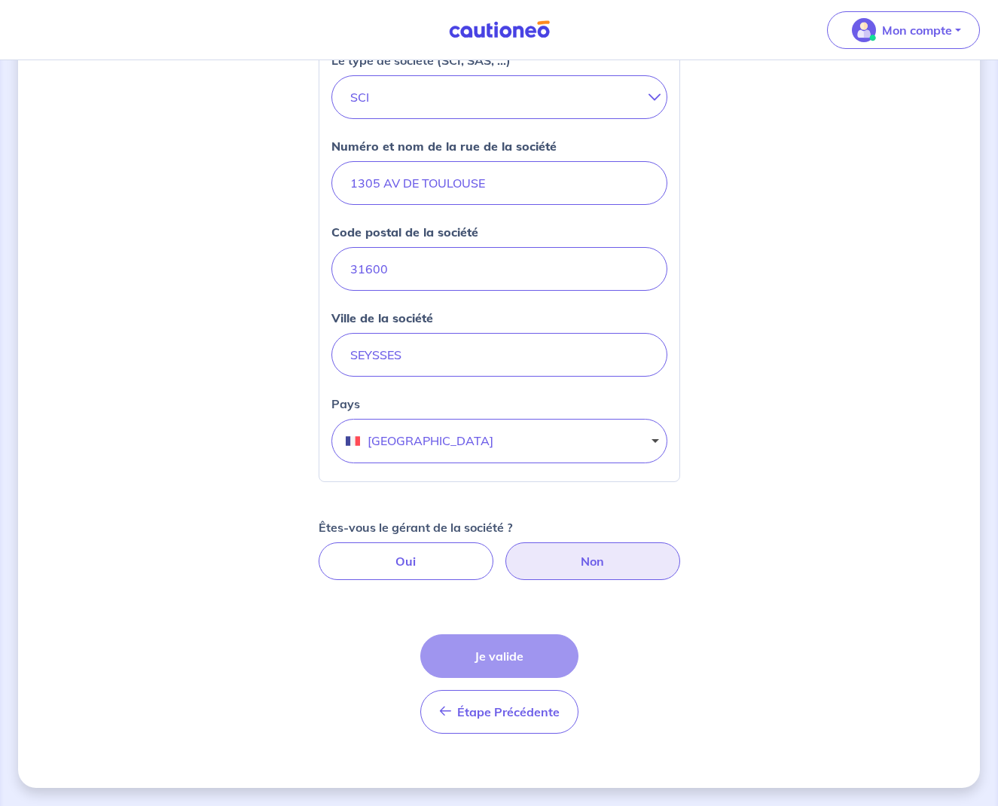
scroll to position [420, 0]
type input "42499847400011"
click at [546, 567] on label "Non" at bounding box center [592, 561] width 175 height 38
click at [504, 552] on input "Non" at bounding box center [499, 547] width 10 height 10
radio input "true"
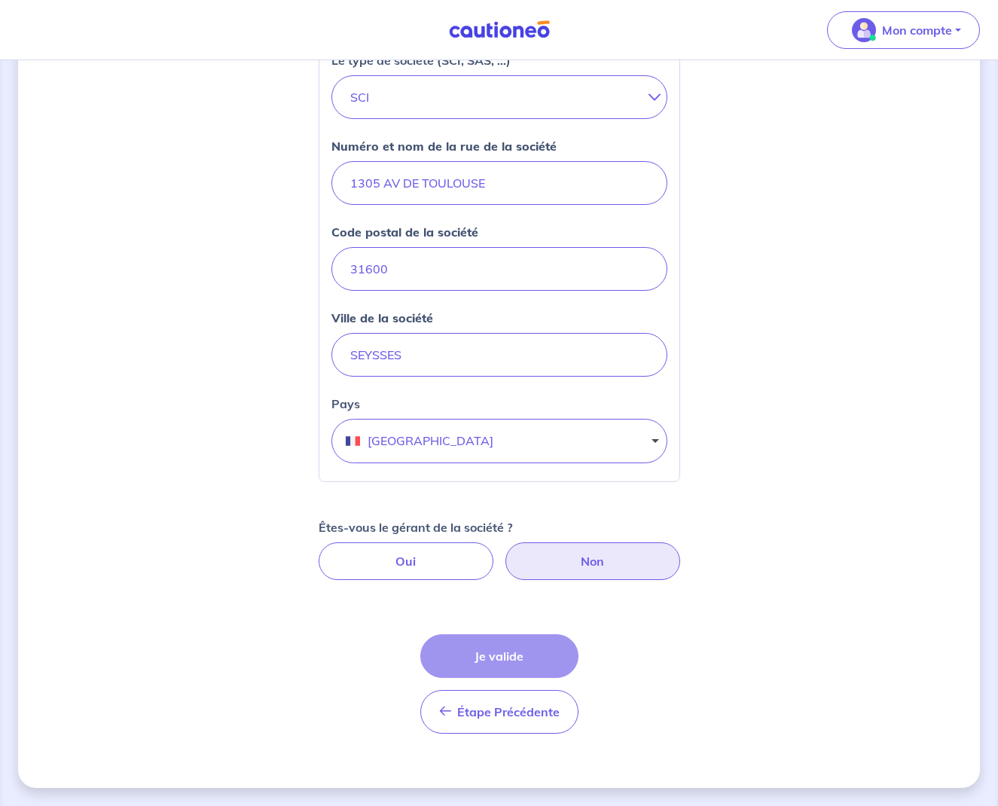
select select "FR"
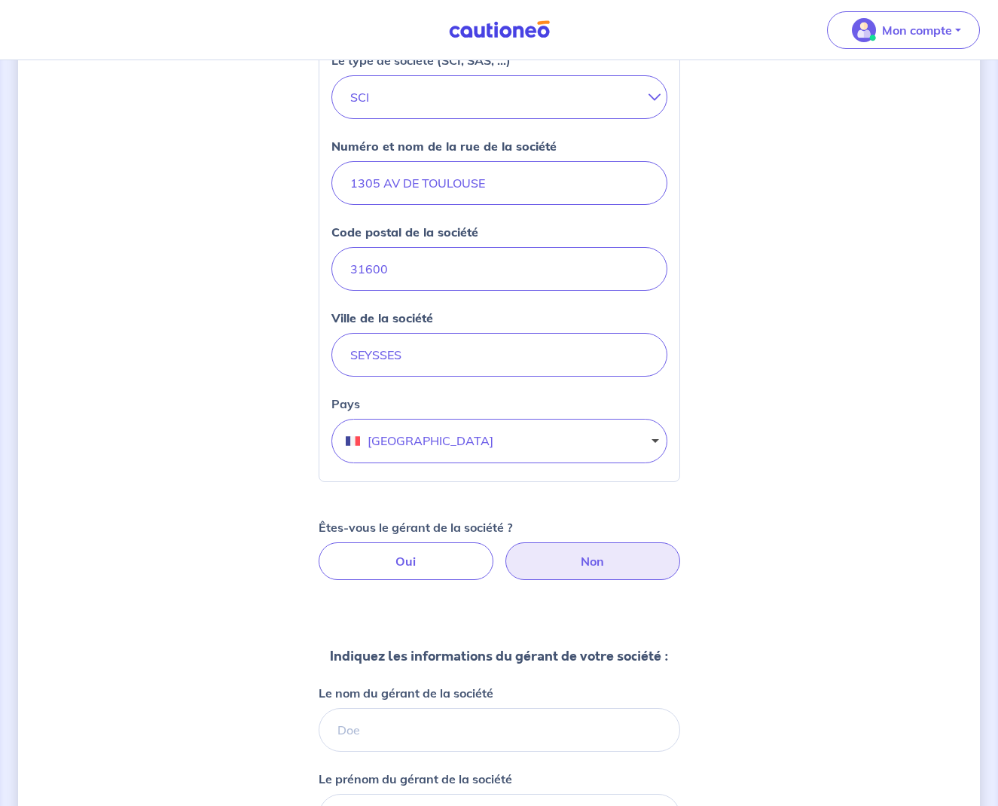
scroll to position [560, 0]
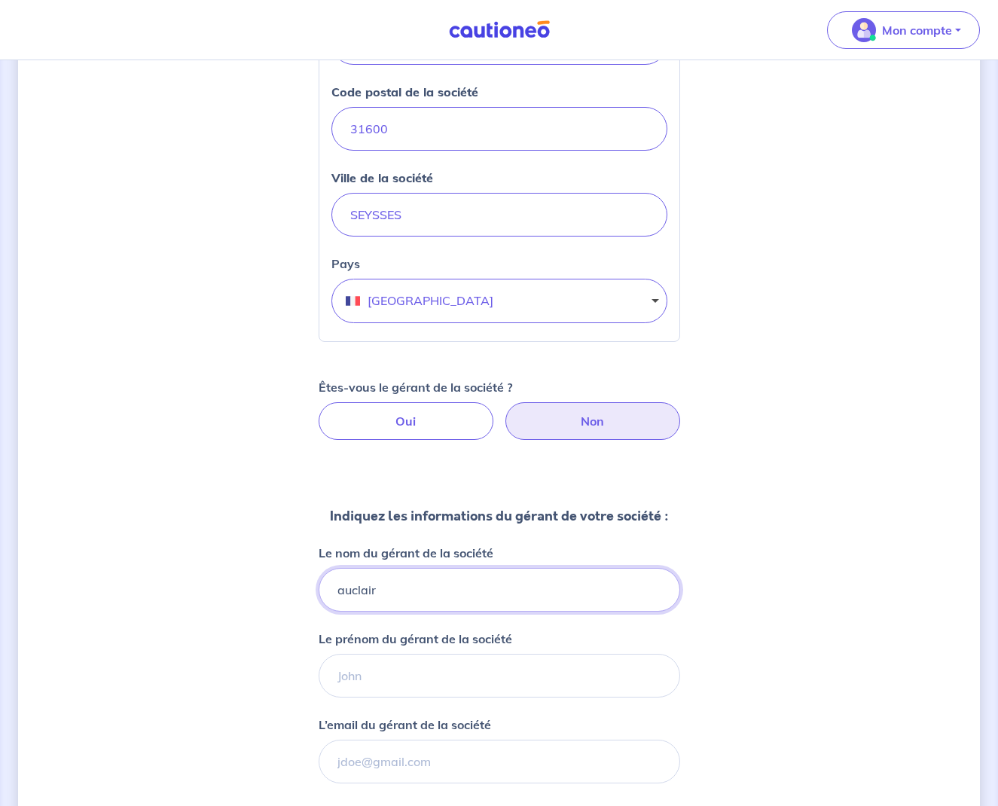
type input "auclair"
type input "[PERSON_NAME]"
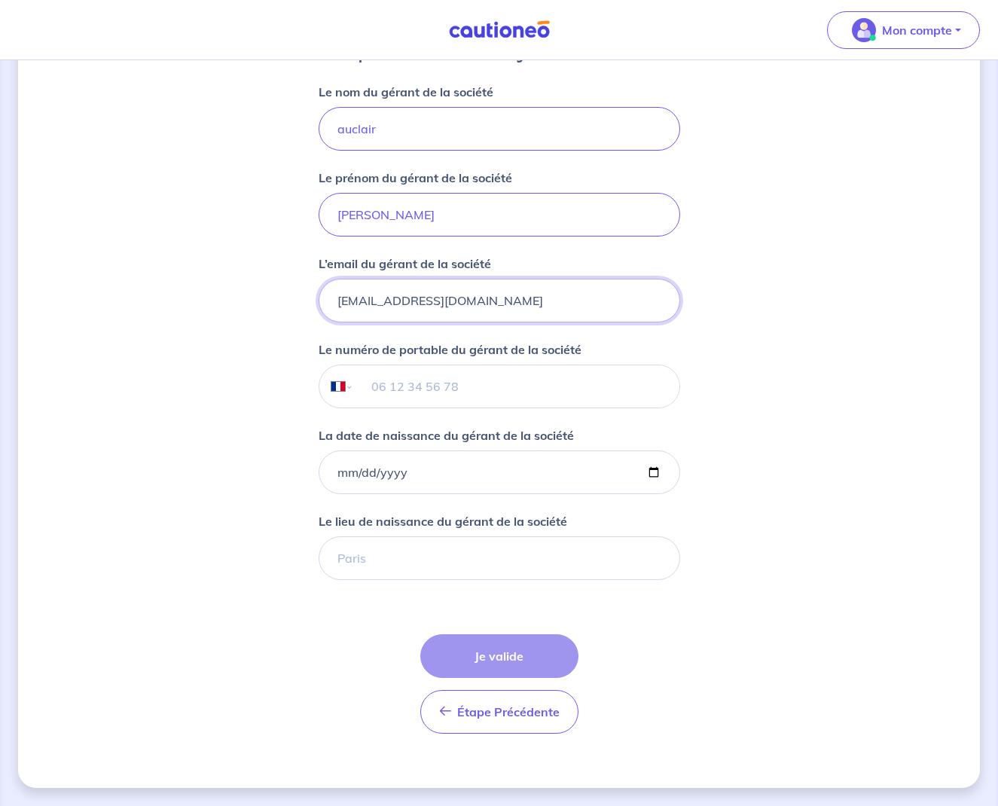
scroll to position [1021, 0]
type input "[EMAIL_ADDRESS][DOMAIN_NAME]"
click at [450, 395] on input "tel" at bounding box center [515, 386] width 325 height 42
type input "06 58 68 52 12"
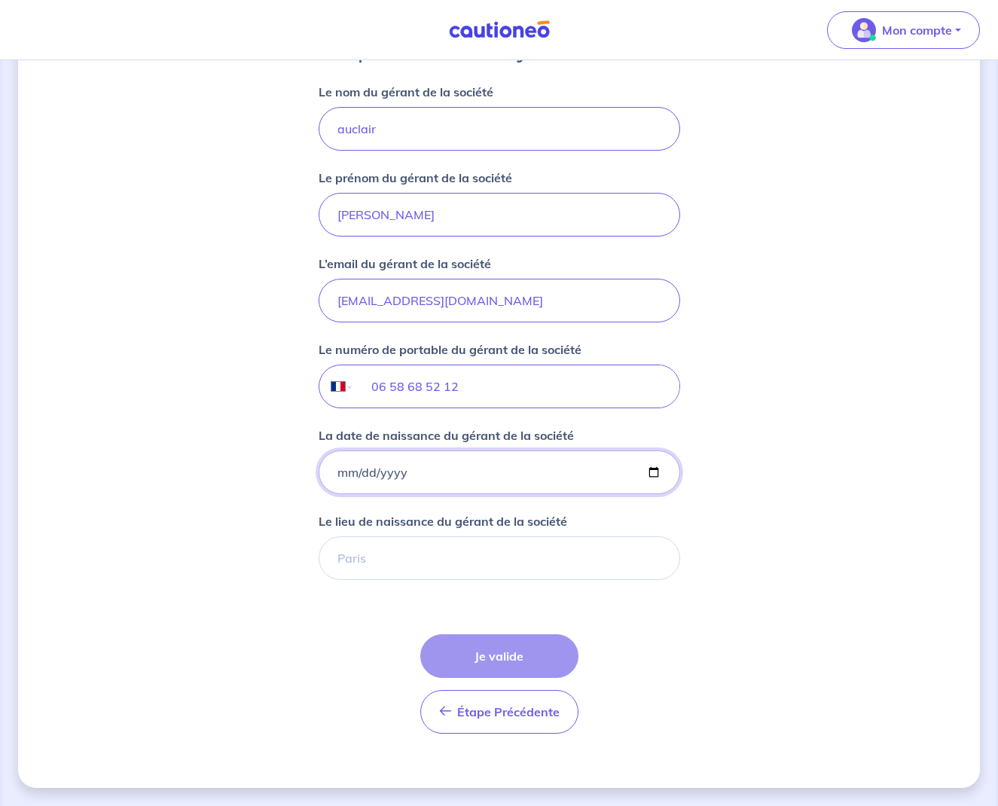
click at [340, 468] on input "La date de naissance du gérant de la société" at bounding box center [500, 472] width 362 height 44
type input "[DATE]"
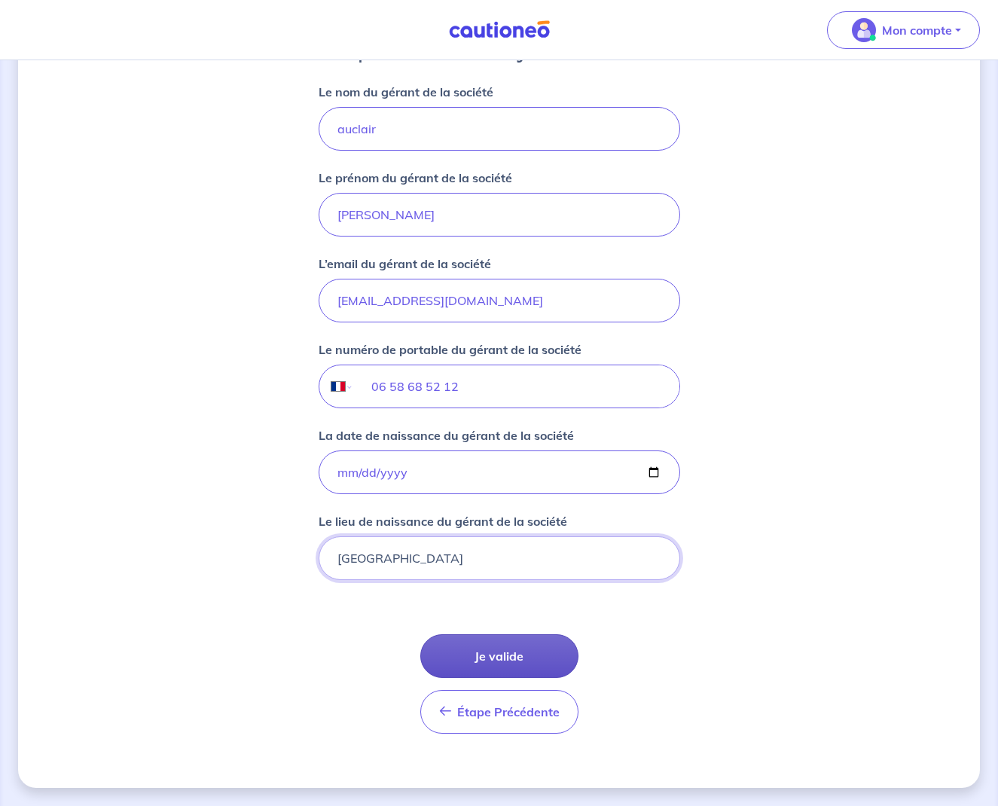
type input "[GEOGRAPHIC_DATA]"
click at [475, 653] on button "Je valide" at bounding box center [499, 656] width 158 height 44
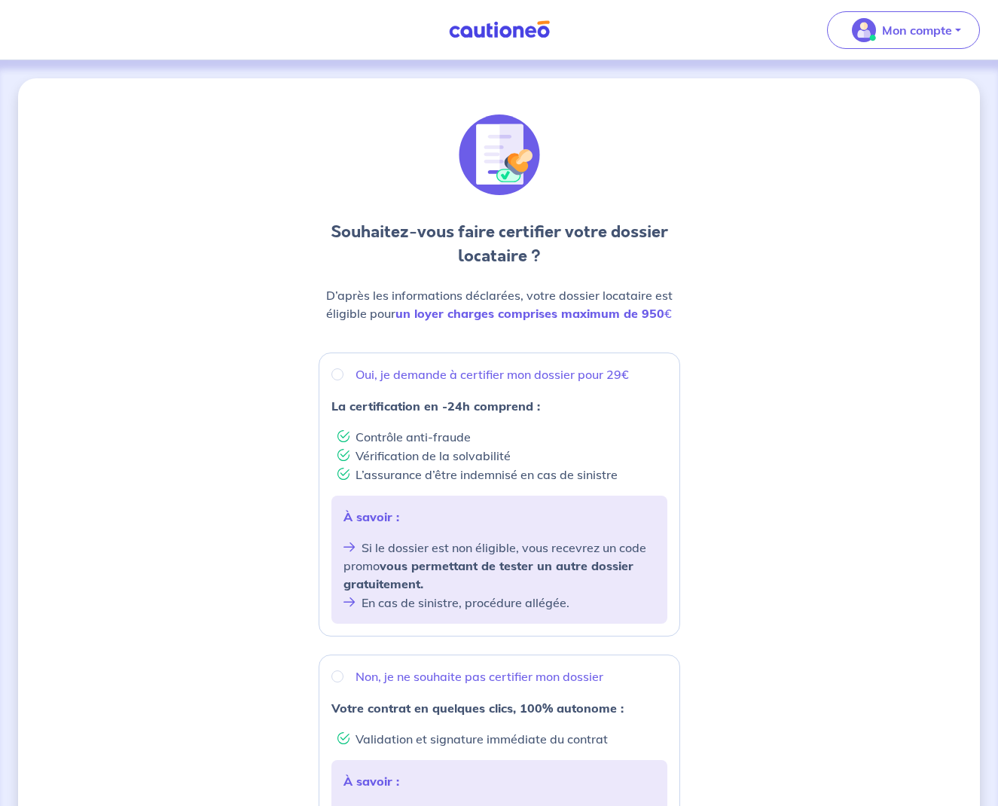
click at [334, 370] on input "Oui, je demande à certifier mon dossier pour 29€" at bounding box center [337, 374] width 12 height 12
radio input "true"
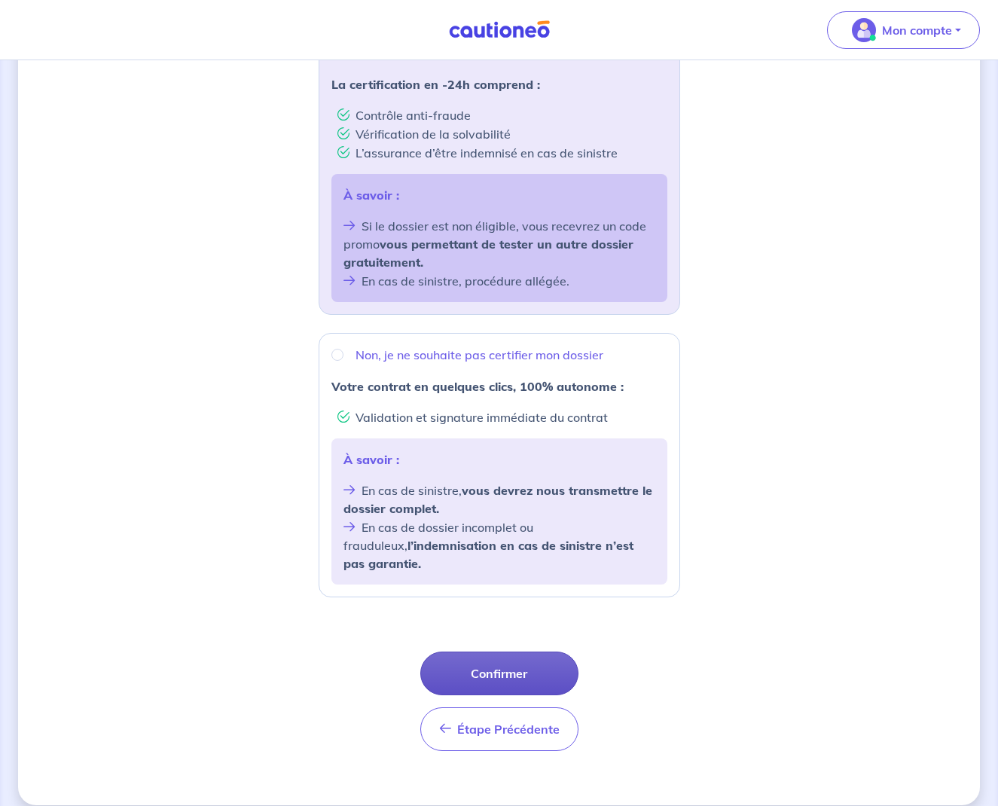
scroll to position [321, 0]
click at [504, 658] on button "Confirmer" at bounding box center [499, 674] width 158 height 44
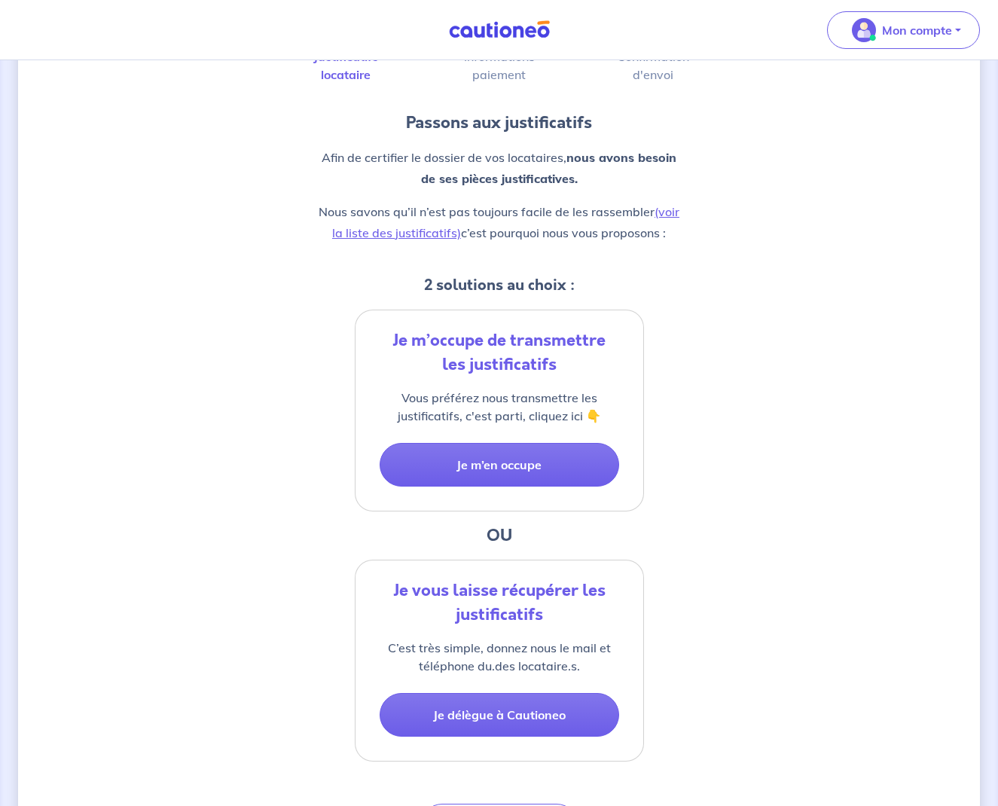
scroll to position [214, 0]
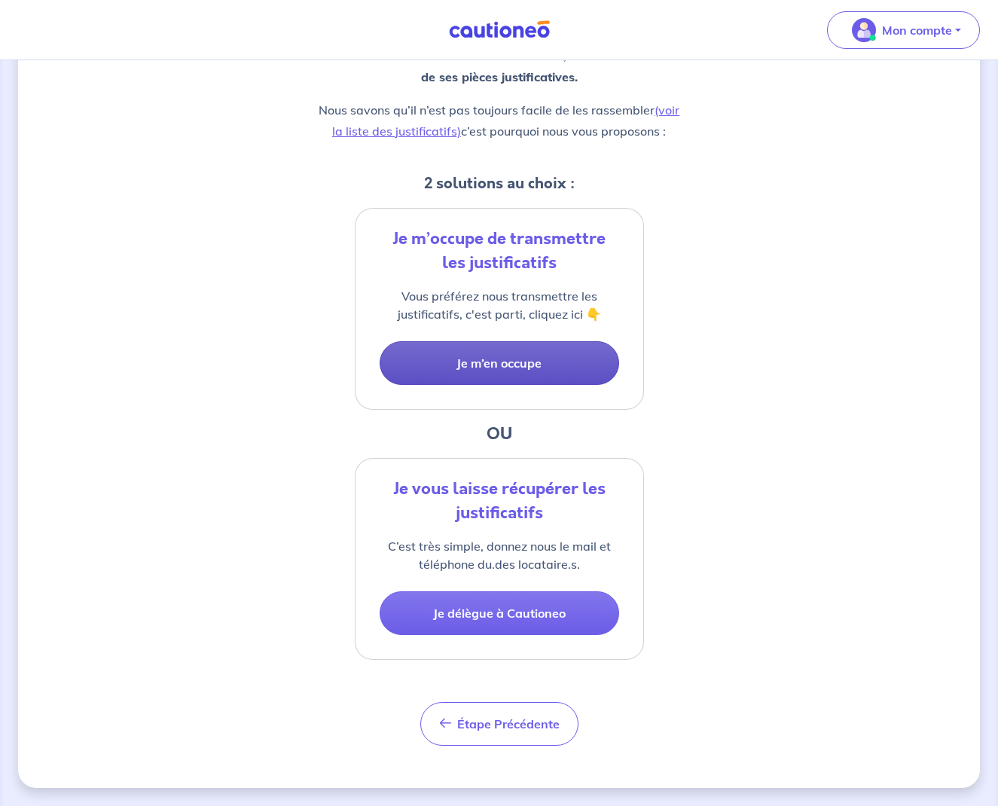
click at [493, 375] on button "Je m’en occupe" at bounding box center [500, 363] width 240 height 44
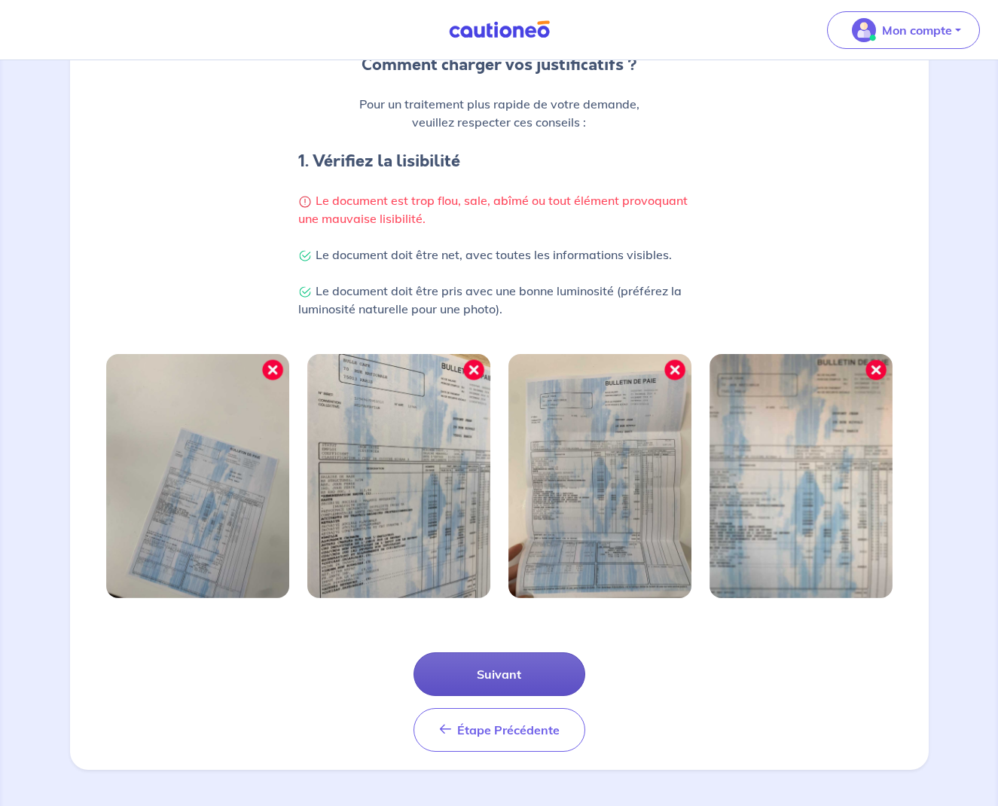
click at [496, 679] on button "Suivant" at bounding box center [500, 674] width 172 height 44
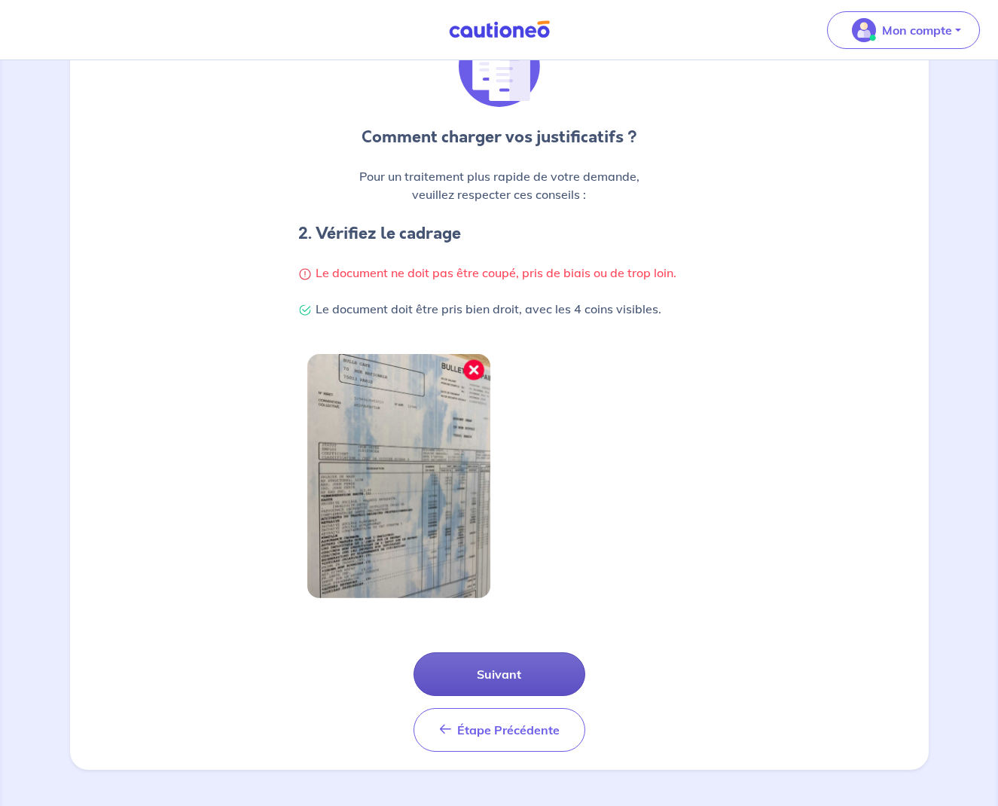
scroll to position [155, 0]
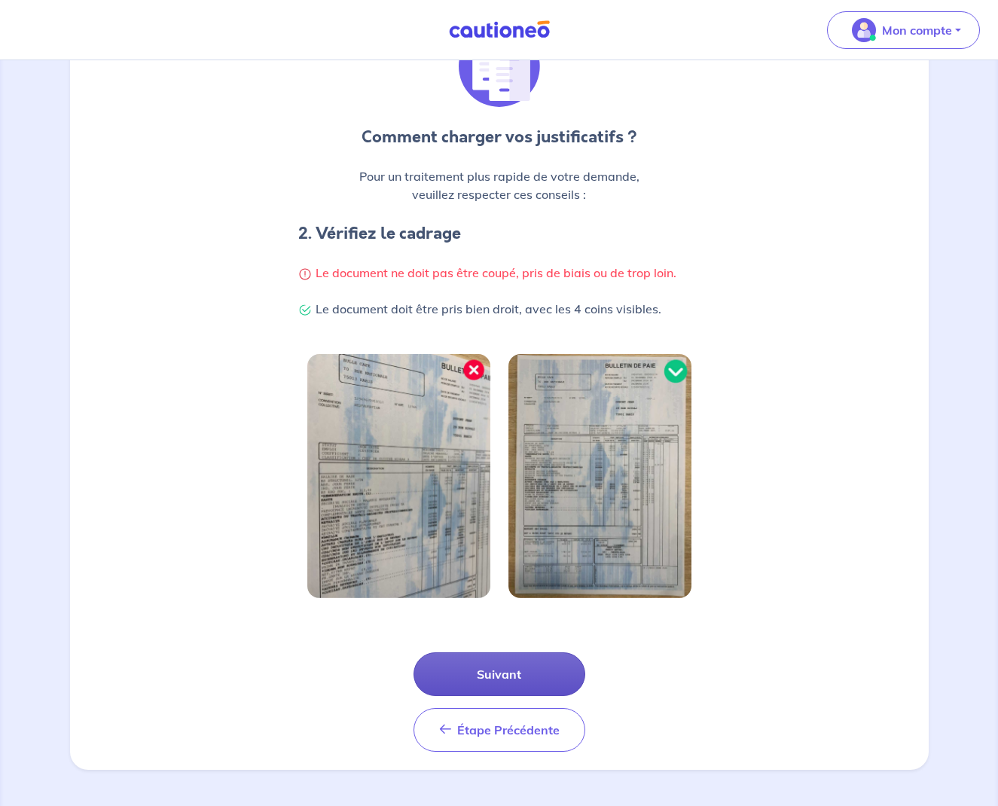
click at [500, 661] on button "Suivant" at bounding box center [500, 674] width 172 height 44
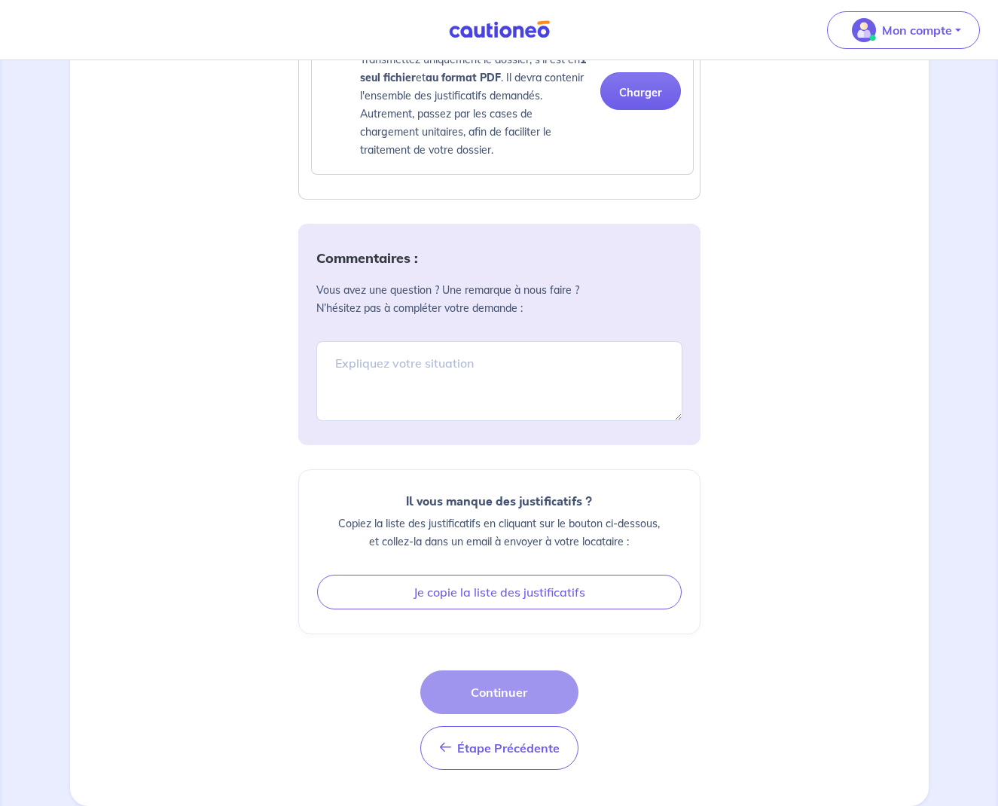
scroll to position [1456, 0]
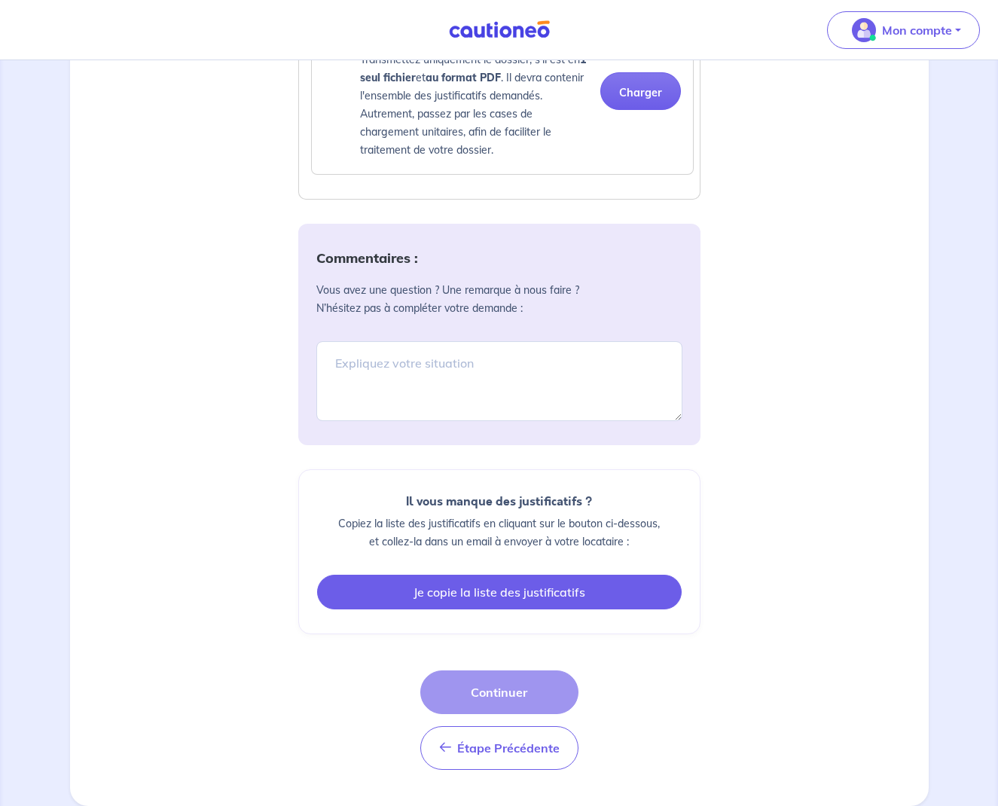
click at [490, 585] on button "Je copie la liste des justificatifs" at bounding box center [499, 592] width 365 height 35
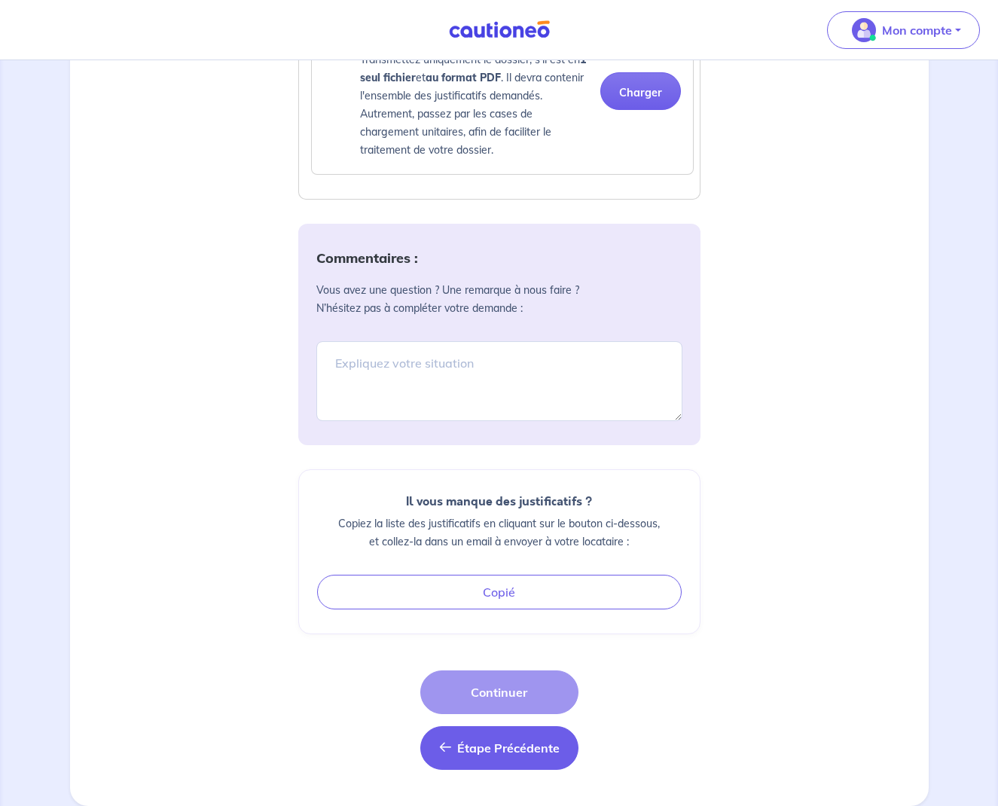
click at [456, 751] on button "Étape Précédente Étape Précédente" at bounding box center [499, 748] width 158 height 44
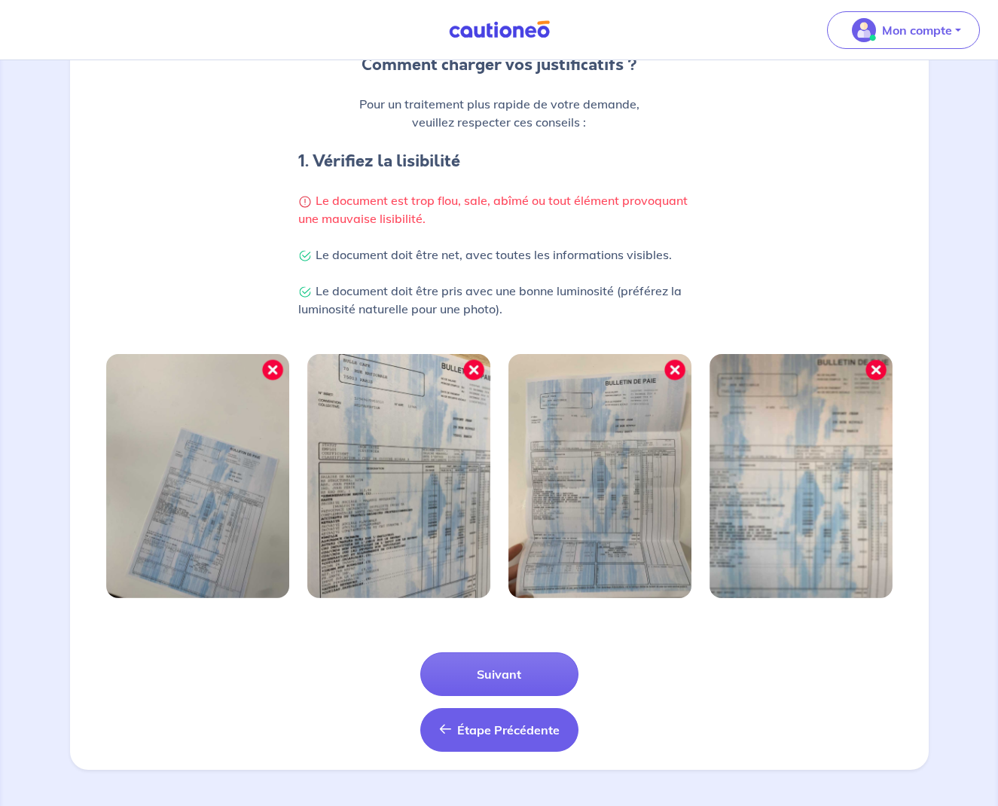
click at [468, 719] on button "Étape Précédente Précédent" at bounding box center [499, 730] width 158 height 44
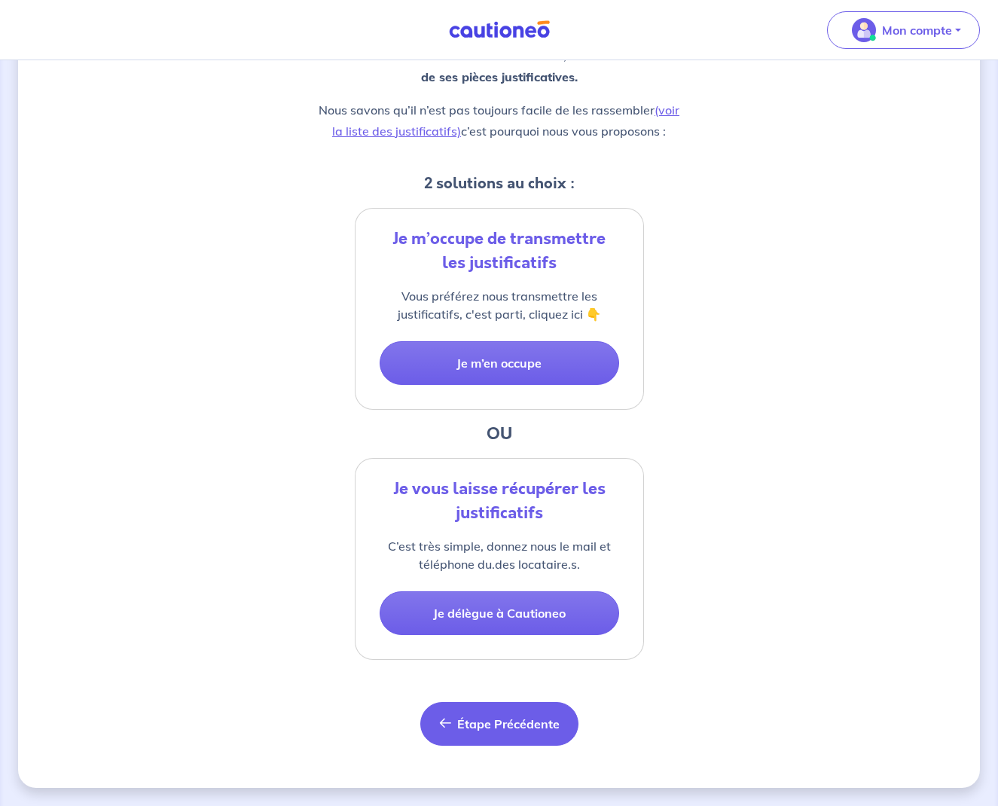
click at [469, 718] on span "Étape Précédente" at bounding box center [508, 723] width 102 height 15
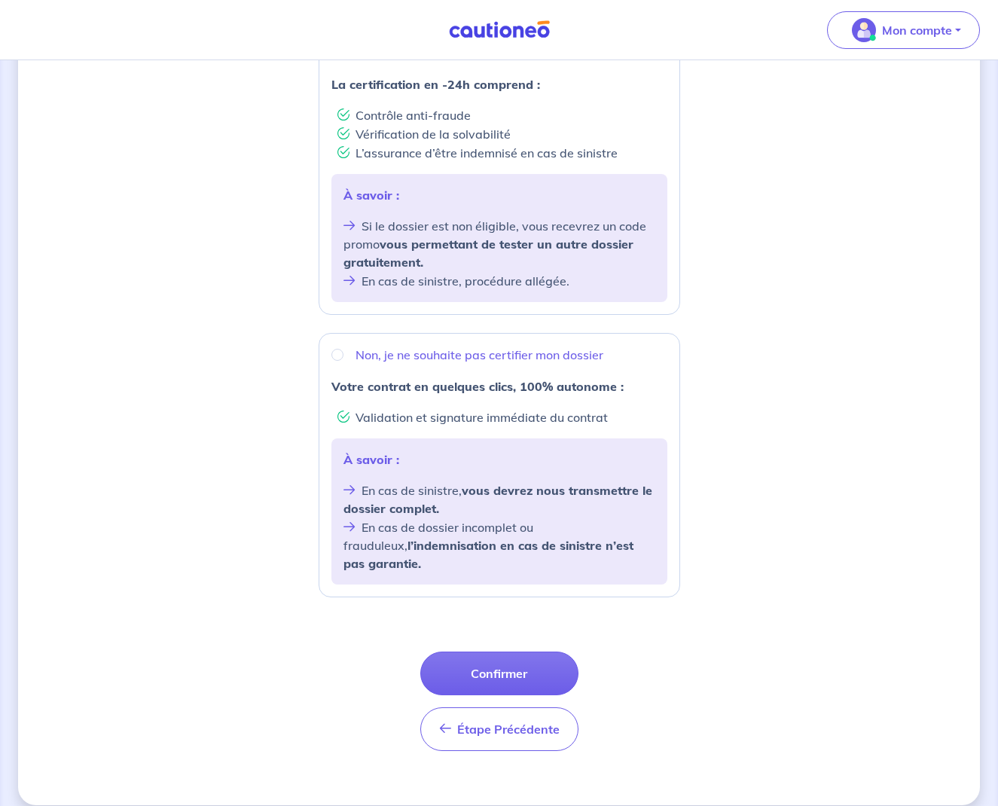
click at [469, 718] on button "Étape Précédente Précédent" at bounding box center [499, 729] width 158 height 44
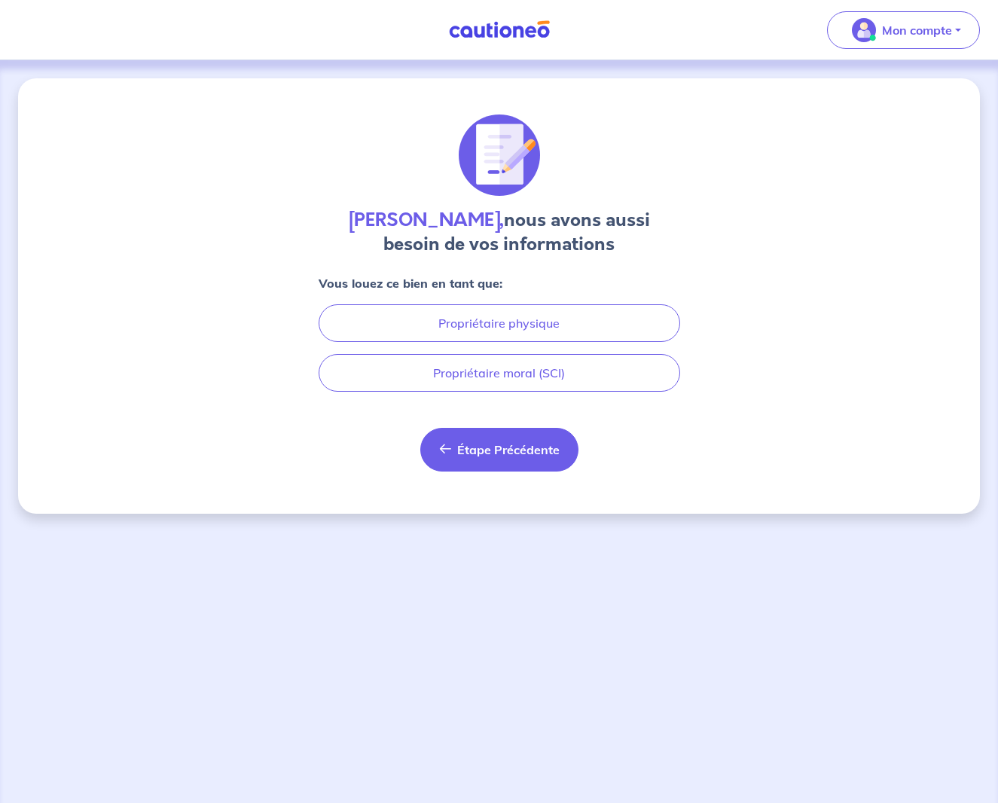
click at [482, 453] on span "Étape Précédente" at bounding box center [508, 449] width 102 height 15
